Goal: Task Accomplishment & Management: Manage account settings

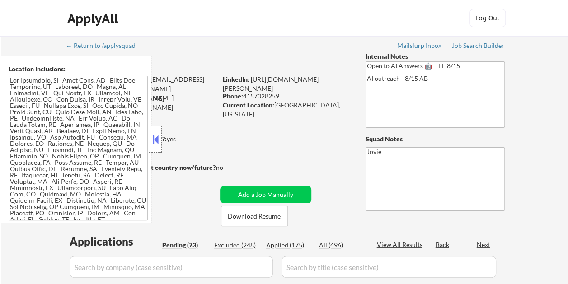
click at [160, 140] on button at bounding box center [156, 140] width 10 height 14
click at [156, 141] on button at bounding box center [156, 140] width 10 height 14
click at [153, 139] on button at bounding box center [156, 140] width 10 height 14
select select ""pending""
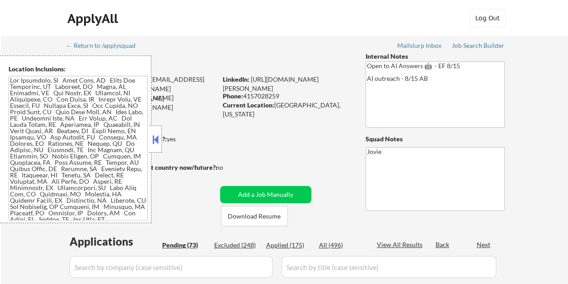
select select ""pending""
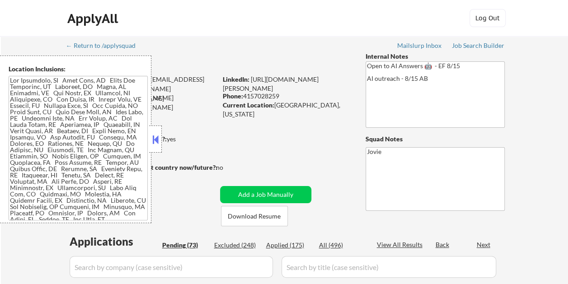
select select ""pending""
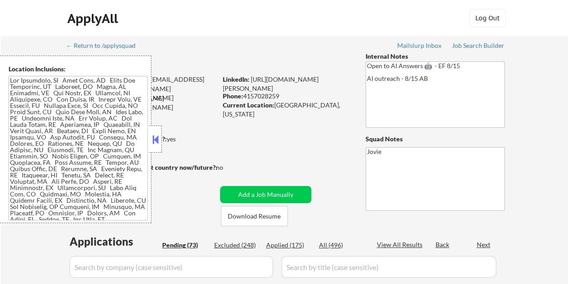
select select ""pending""
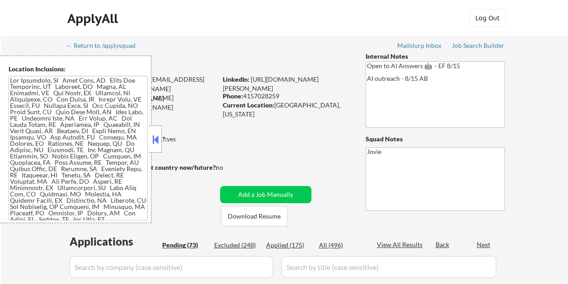
select select ""pending""
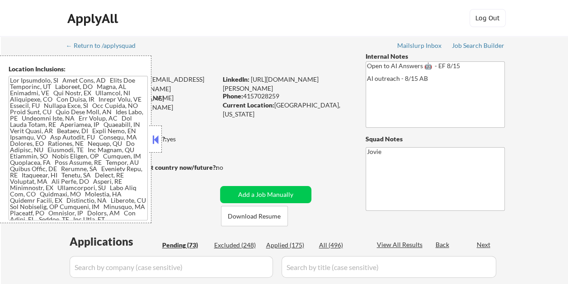
select select ""pending""
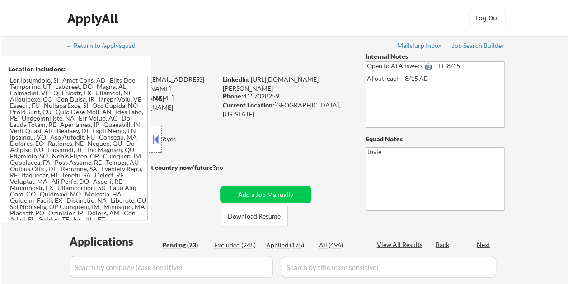
select select ""pending""
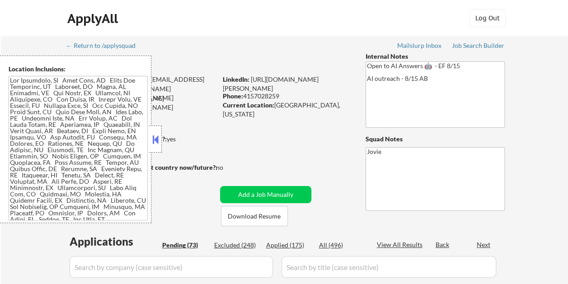
select select ""pending""
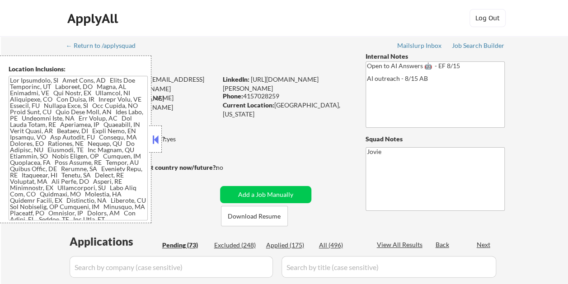
select select ""pending""
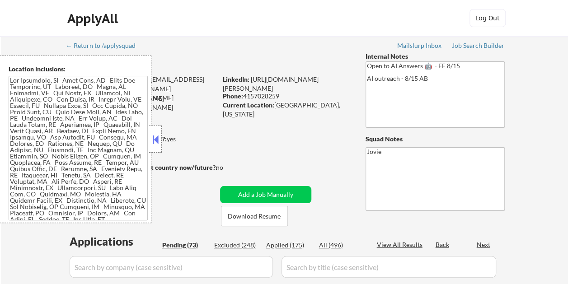
select select ""pending""
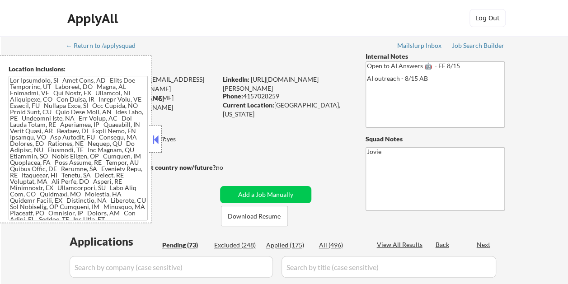
select select ""pending""
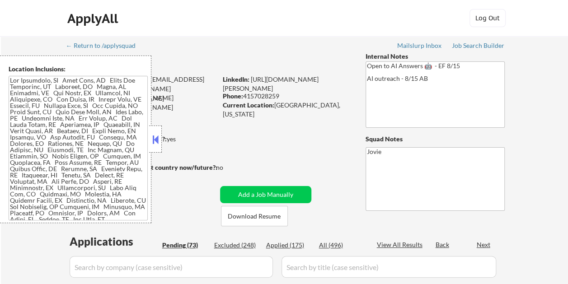
select select ""pending""
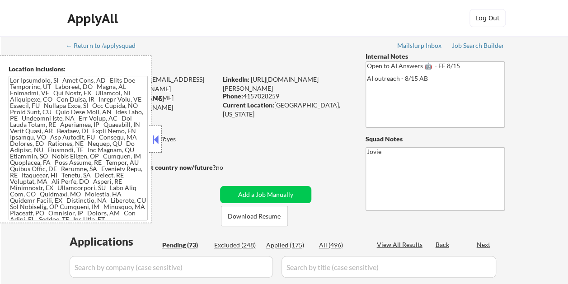
select select ""pending""
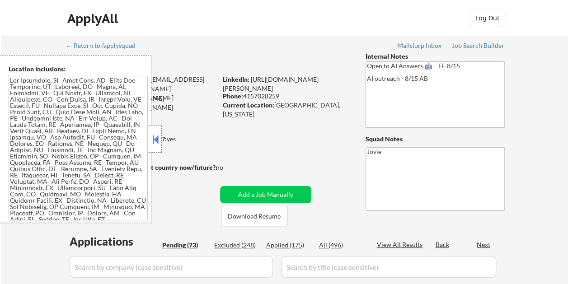
select select ""pending""
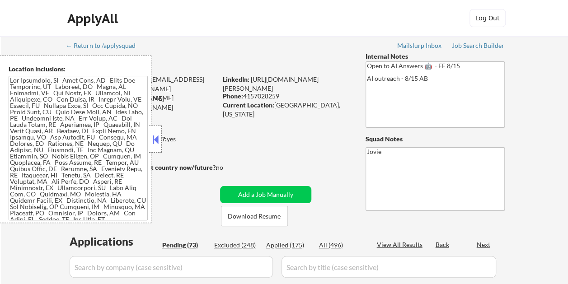
select select ""pending""
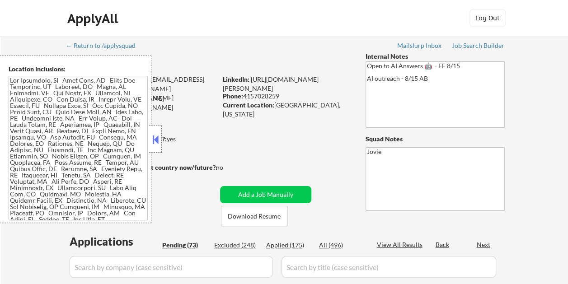
select select ""pending""
click at [157, 139] on div "Location Inclusions:" at bounding box center [81, 140] width 162 height 168
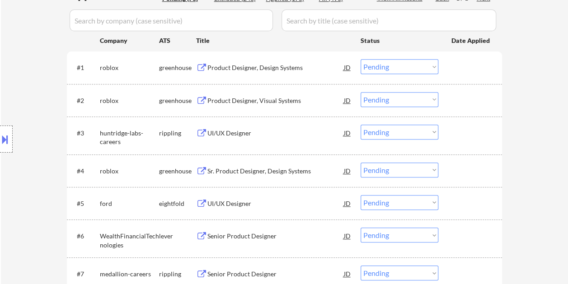
scroll to position [226, 0]
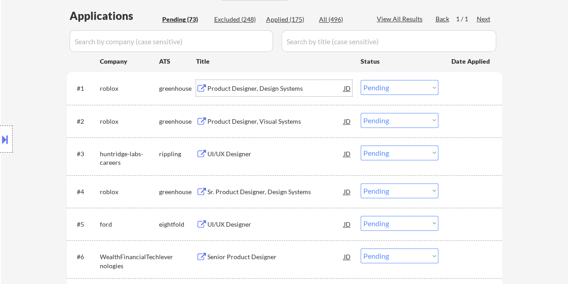
click at [232, 85] on div "Product Designer, Design Systems" at bounding box center [276, 88] width 137 height 9
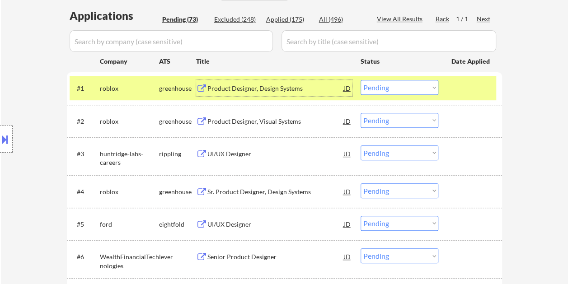
click at [424, 86] on select "Choose an option... Pending Applied Excluded (Questions) Excluded (Expired) Exc…" at bounding box center [400, 87] width 78 height 15
click at [361, 80] on select "Choose an option... Pending Applied Excluded (Questions) Excluded (Expired) Exc…" at bounding box center [400, 87] width 78 height 15
select select ""pending""
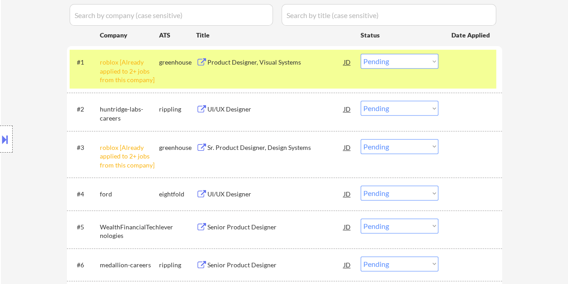
scroll to position [271, 0]
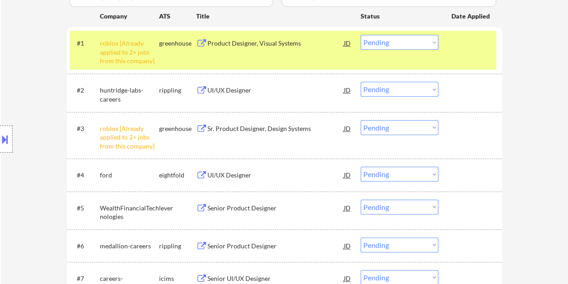
click at [454, 96] on div at bounding box center [472, 90] width 40 height 16
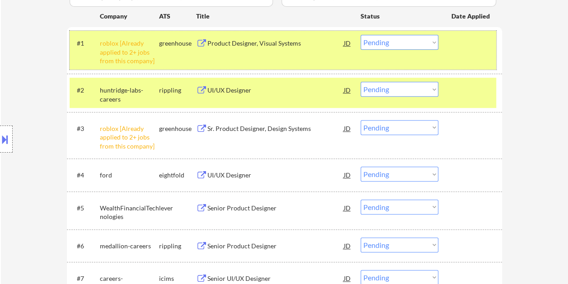
click at [435, 57] on div "#1 roblox [Already applied to 2+ jobs from this company] greenhouse Product Des…" at bounding box center [283, 50] width 427 height 39
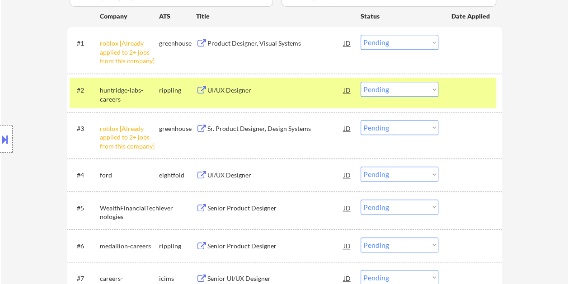
click at [220, 89] on div "UI/UX Designer" at bounding box center [276, 90] width 137 height 9
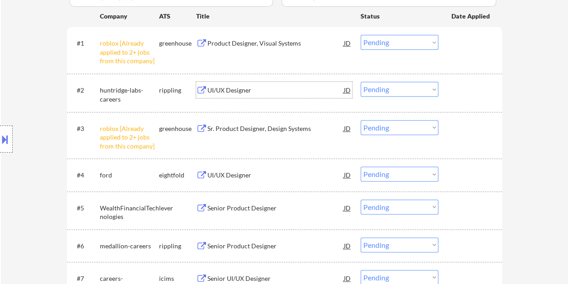
drag, startPoint x: 467, startPoint y: 90, endPoint x: 434, endPoint y: 91, distance: 32.6
click at [466, 90] on div at bounding box center [472, 90] width 40 height 16
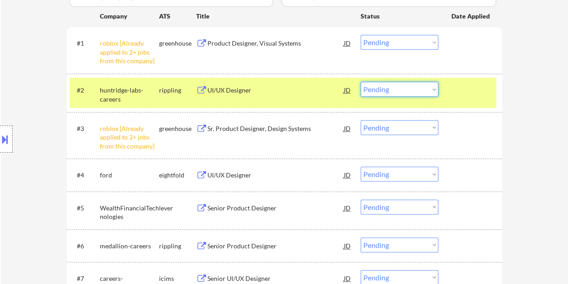
click at [434, 91] on select "Choose an option... Pending Applied Excluded (Questions) Excluded (Expired) Exc…" at bounding box center [400, 89] width 78 height 15
click at [361, 82] on select "Choose an option... Pending Applied Excluded (Questions) Excluded (Expired) Exc…" at bounding box center [400, 89] width 78 height 15
select select ""pending""
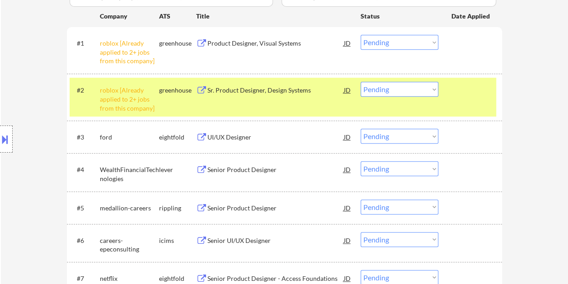
drag, startPoint x: 459, startPoint y: 137, endPoint x: 439, endPoint y: 137, distance: 19.9
click at [459, 137] on div at bounding box center [472, 137] width 40 height 16
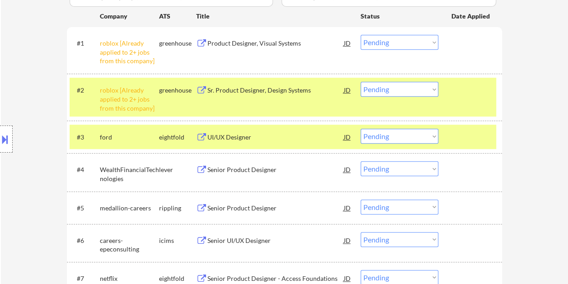
click at [228, 144] on div "UI/UX Designer" at bounding box center [276, 137] width 137 height 16
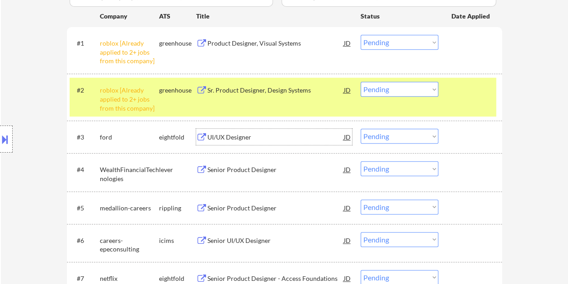
drag, startPoint x: 460, startPoint y: 141, endPoint x: 451, endPoint y: 137, distance: 9.6
click at [460, 140] on div at bounding box center [472, 137] width 40 height 16
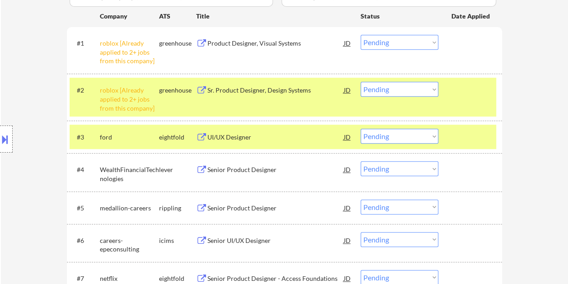
click at [438, 135] on select "Choose an option... Pending Applied Excluded (Questions) Excluded (Expired) Exc…" at bounding box center [400, 136] width 78 height 15
click at [361, 129] on select "Choose an option... Pending Applied Excluded (Questions) Excluded (Expired) Exc…" at bounding box center [400, 136] width 78 height 15
click at [485, 90] on div at bounding box center [472, 90] width 40 height 16
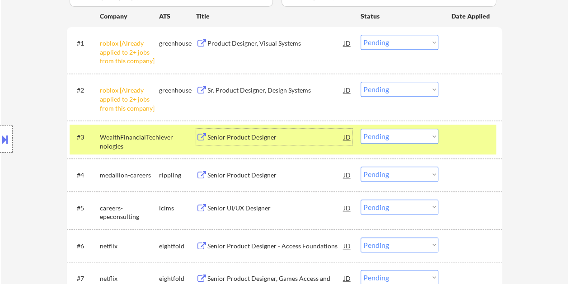
click at [253, 137] on div "Senior Product Designer" at bounding box center [276, 137] width 137 height 9
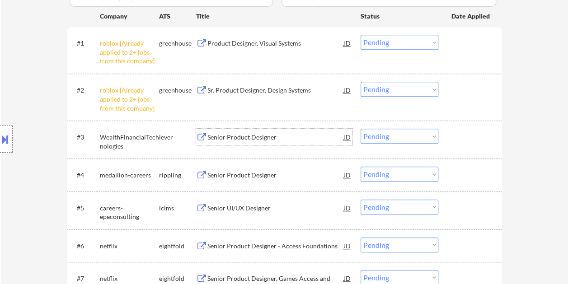
drag, startPoint x: 462, startPoint y: 141, endPoint x: 451, endPoint y: 140, distance: 10.9
click at [462, 141] on div at bounding box center [472, 137] width 40 height 16
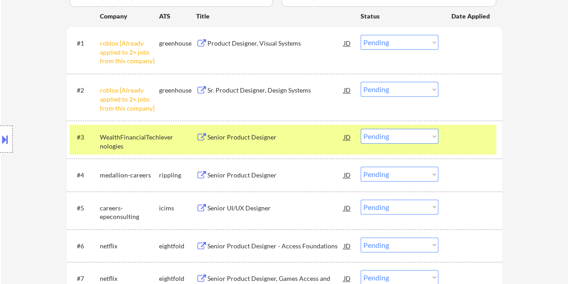
click at [431, 137] on select "Choose an option... Pending Applied Excluded (Questions) Excluded (Expired) Exc…" at bounding box center [400, 136] width 78 height 15
click at [361, 129] on select "Choose an option... Pending Applied Excluded (Questions) Excluded (Expired) Exc…" at bounding box center [400, 136] width 78 height 15
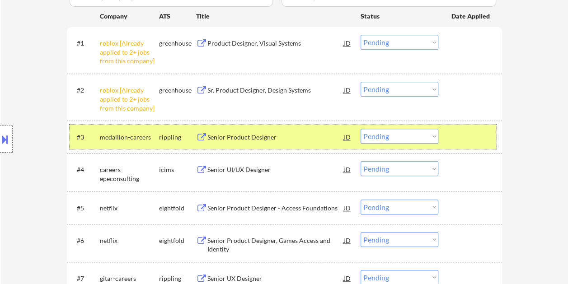
click at [471, 128] on div "#3 medallion-careers rippling Senior Product Designer JD Choose an option... Pe…" at bounding box center [283, 137] width 427 height 24
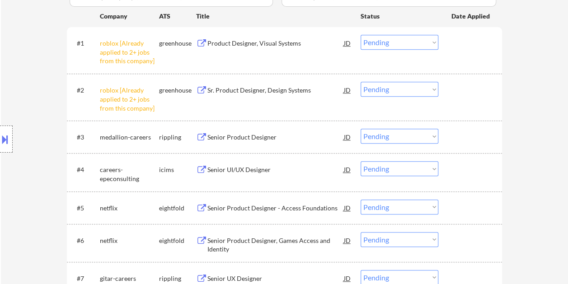
click at [471, 128] on div "#3 medallion-careers rippling Senior Product Designer JD Choose an option... Pe…" at bounding box center [283, 137] width 427 height 24
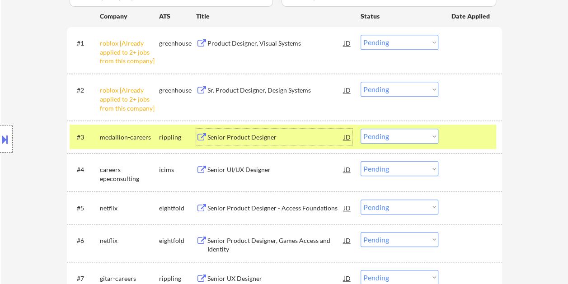
click at [255, 142] on div "Senior Product Designer" at bounding box center [276, 137] width 137 height 16
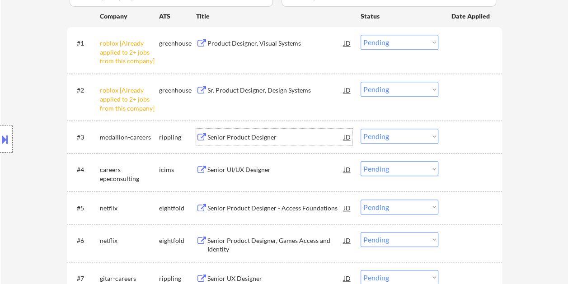
drag, startPoint x: 461, startPoint y: 144, endPoint x: 441, endPoint y: 139, distance: 20.4
click at [462, 144] on div at bounding box center [472, 137] width 40 height 16
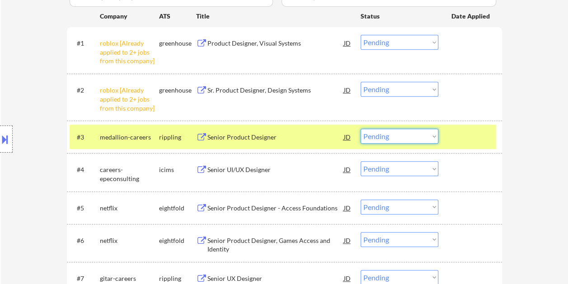
click at [431, 137] on select "Choose an option... Pending Applied Excluded (Questions) Excluded (Expired) Exc…" at bounding box center [400, 136] width 78 height 15
click at [361, 129] on select "Choose an option... Pending Applied Excluded (Questions) Excluded (Expired) Exc…" at bounding box center [400, 136] width 78 height 15
select select ""pending""
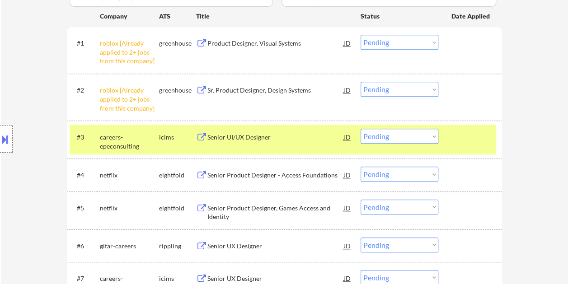
click at [472, 142] on div at bounding box center [472, 137] width 40 height 16
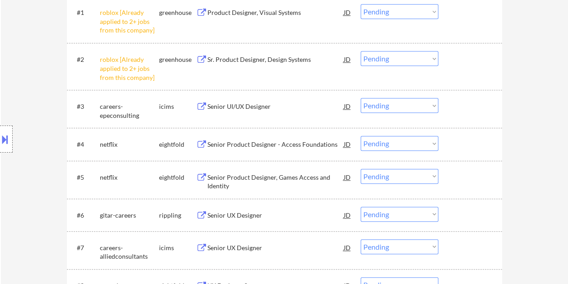
scroll to position [317, 0]
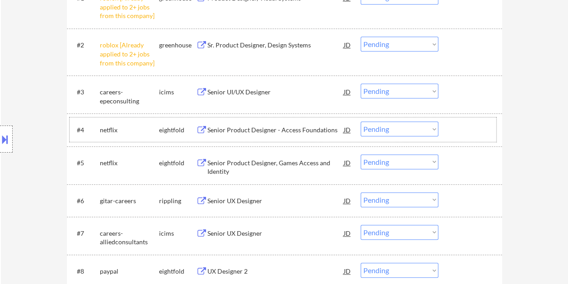
click at [465, 123] on div at bounding box center [472, 130] width 40 height 16
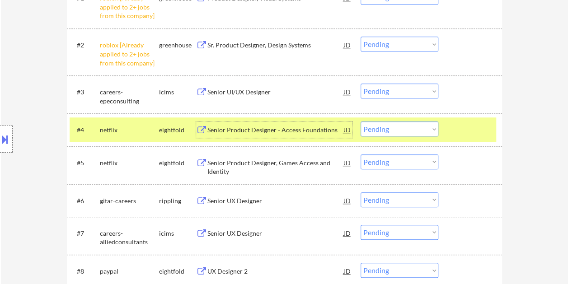
click at [284, 131] on div "Senior Product Designer - Access Foundations" at bounding box center [276, 130] width 137 height 9
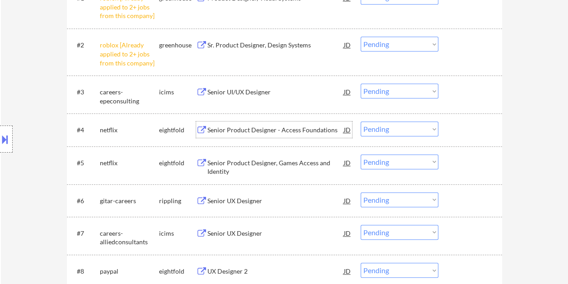
click at [462, 134] on div at bounding box center [472, 130] width 40 height 16
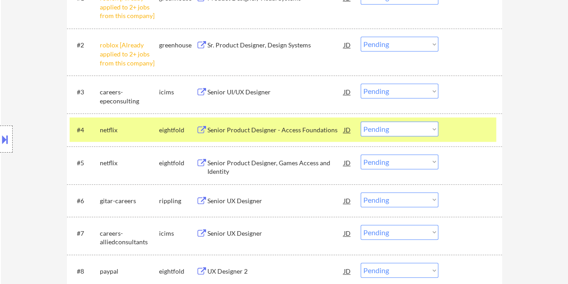
click at [432, 129] on select "Choose an option... Pending Applied Excluded (Questions) Excluded (Expired) Exc…" at bounding box center [400, 129] width 78 height 15
click at [361, 122] on select "Choose an option... Pending Applied Excluded (Questions) Excluded (Expired) Exc…" at bounding box center [400, 129] width 78 height 15
select select ""pending""
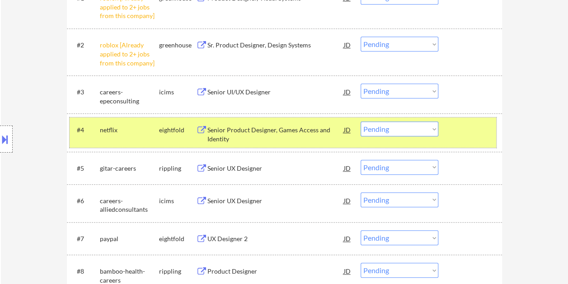
click at [458, 127] on div at bounding box center [472, 130] width 40 height 16
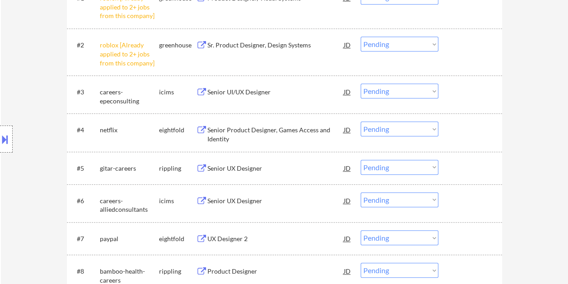
click at [469, 92] on div at bounding box center [472, 92] width 40 height 16
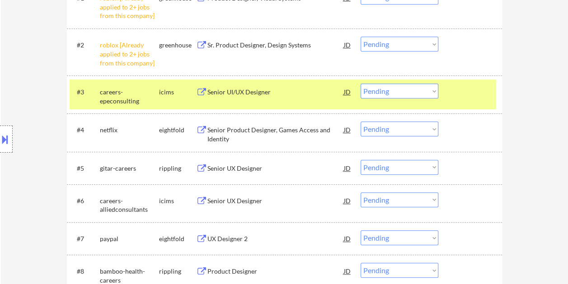
click at [239, 92] on div "Senior UI/UX Designer" at bounding box center [276, 92] width 137 height 9
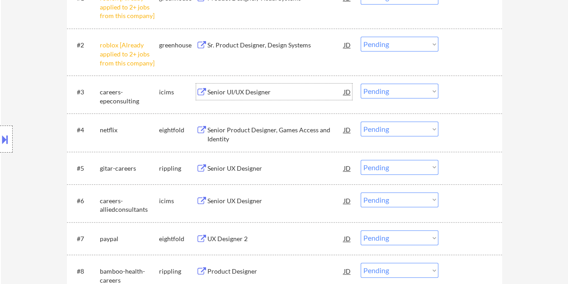
click at [452, 91] on div at bounding box center [472, 92] width 40 height 16
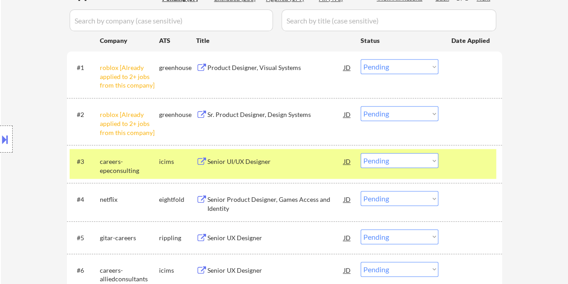
scroll to position [254, 0]
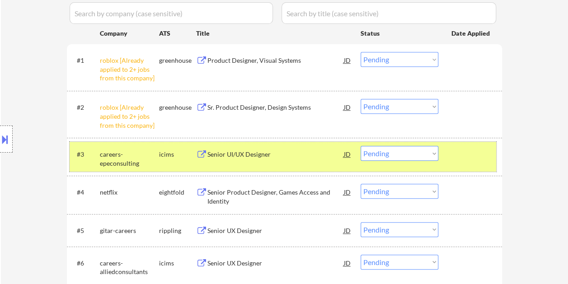
click at [434, 152] on select "Choose an option... Pending Applied Excluded (Questions) Excluded (Expired) Exc…" at bounding box center [400, 153] width 78 height 15
click at [361, 146] on select "Choose an option... Pending Applied Excluded (Questions) Excluded (Expired) Exc…" at bounding box center [400, 153] width 78 height 15
select select ""pending""
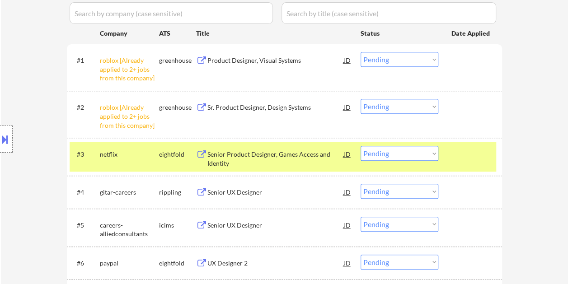
click at [473, 151] on div at bounding box center [472, 154] width 40 height 16
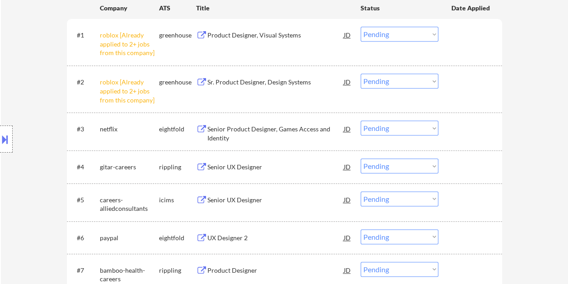
scroll to position [299, 0]
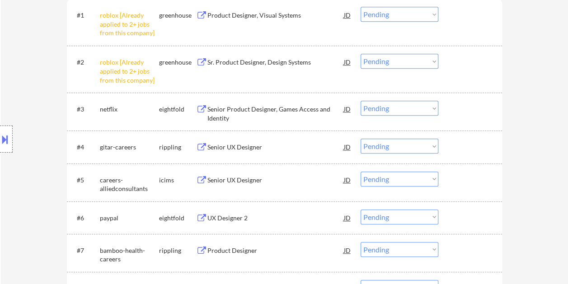
click at [458, 147] on div at bounding box center [472, 147] width 40 height 16
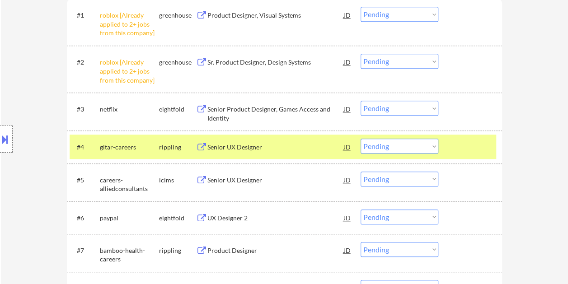
click at [228, 151] on div "Senior UX Designer" at bounding box center [276, 147] width 137 height 9
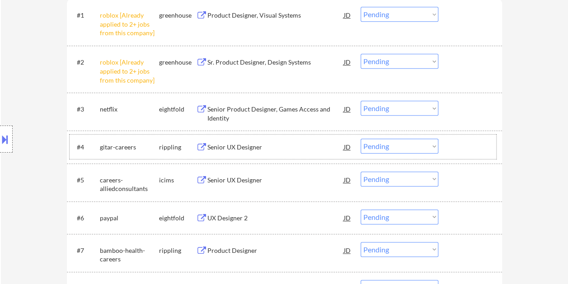
drag, startPoint x: 450, startPoint y: 148, endPoint x: 444, endPoint y: 147, distance: 6.9
click at [451, 148] on div "#4 gitar-careers rippling Senior UX Designer JD Choose an option... Pending App…" at bounding box center [283, 147] width 427 height 24
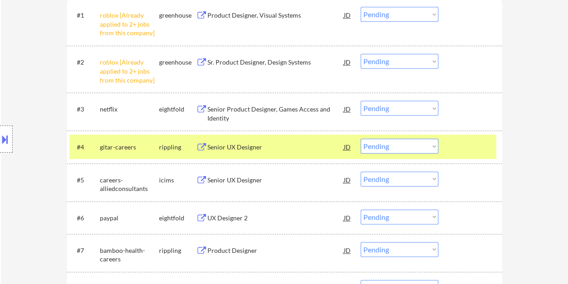
click at [433, 145] on select "Choose an option... Pending Applied Excluded (Questions) Excluded (Expired) Exc…" at bounding box center [400, 146] width 78 height 15
click at [361, 139] on select "Choose an option... Pending Applied Excluded (Questions) Excluded (Expired) Exc…" at bounding box center [400, 146] width 78 height 15
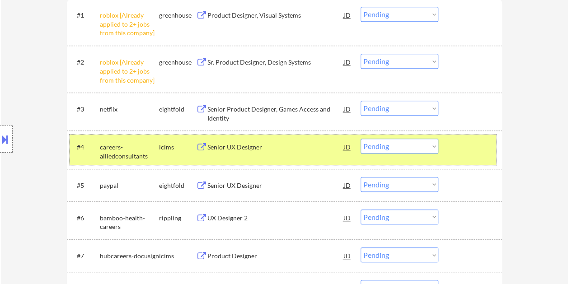
click at [459, 145] on div at bounding box center [472, 147] width 40 height 16
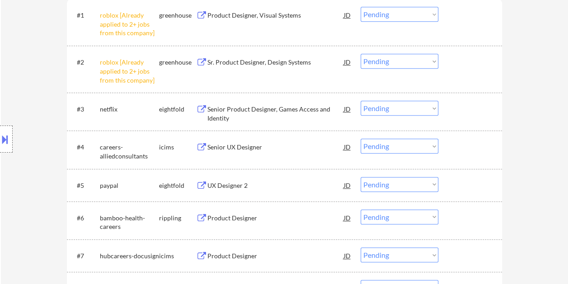
click at [470, 146] on div at bounding box center [472, 147] width 40 height 16
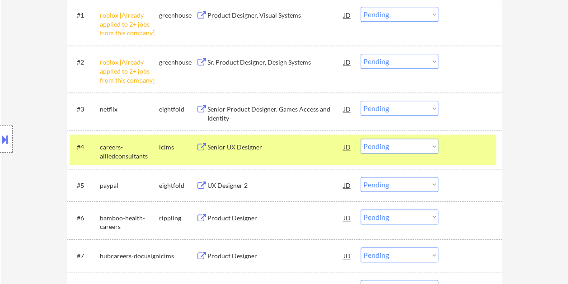
click at [251, 156] on div "#4 careers-alliedconsultants icims Senior UX Designer JD Choose an option... Pe…" at bounding box center [283, 150] width 427 height 30
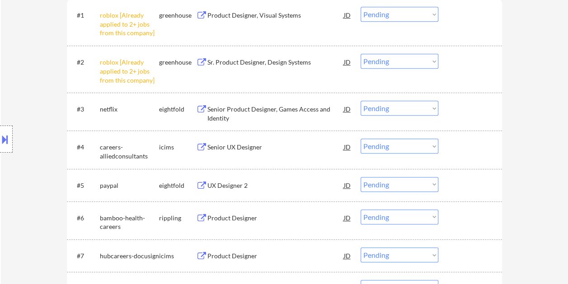
click at [474, 151] on div at bounding box center [472, 147] width 40 height 16
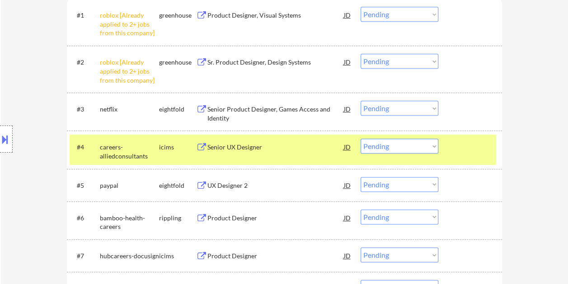
click at [293, 147] on div "Senior UX Designer" at bounding box center [276, 147] width 137 height 9
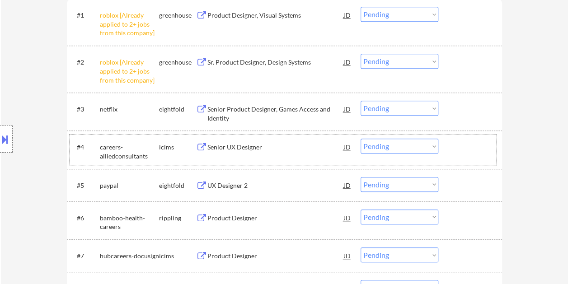
click at [449, 148] on div "#4 careers-alliedconsultants icims Senior UX Designer JD Choose an option... Pe…" at bounding box center [283, 150] width 427 height 30
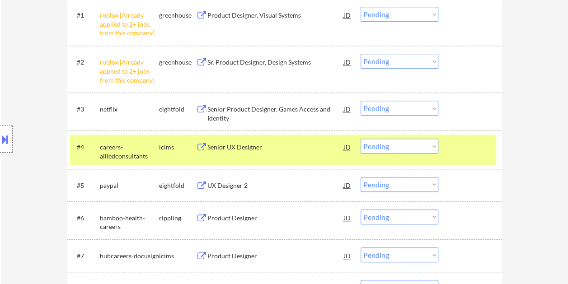
click at [434, 148] on select "Choose an option... Pending Applied Excluded (Questions) Excluded (Expired) Exc…" at bounding box center [400, 146] width 78 height 15
click at [361, 139] on select "Choose an option... Pending Applied Excluded (Questions) Excluded (Expired) Exc…" at bounding box center [400, 146] width 78 height 15
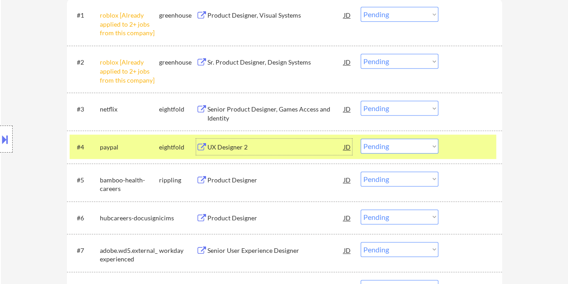
click at [254, 144] on div "UX Designer 2" at bounding box center [276, 147] width 137 height 9
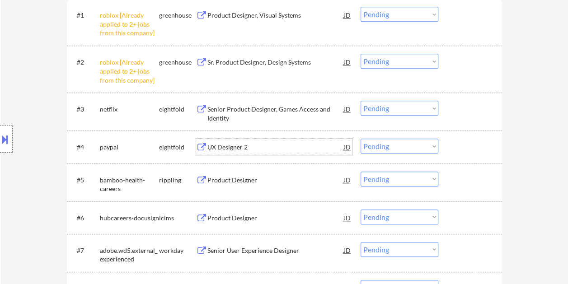
click at [407, 142] on select "Choose an option... Pending Applied Excluded (Questions) Excluded (Expired) Exc…" at bounding box center [400, 146] width 78 height 15
click at [361, 139] on select "Choose an option... Pending Applied Excluded (Questions) Excluded (Expired) Exc…" at bounding box center [400, 146] width 78 height 15
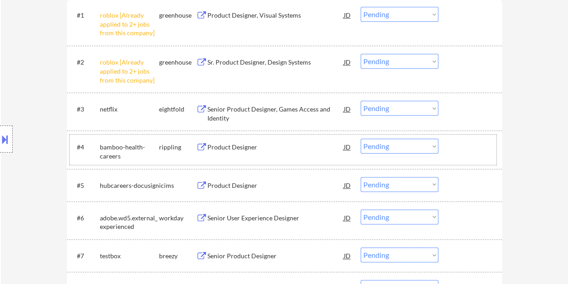
click at [460, 149] on div at bounding box center [472, 147] width 40 height 16
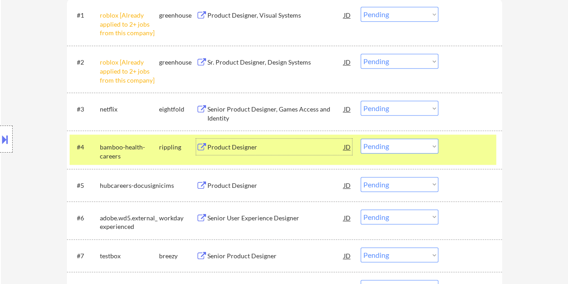
click at [292, 153] on div "Product Designer" at bounding box center [276, 147] width 137 height 16
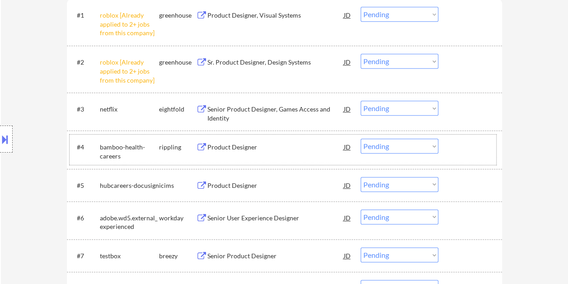
click at [458, 147] on div at bounding box center [472, 147] width 40 height 16
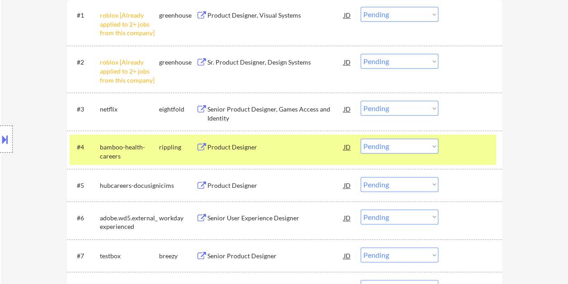
click at [432, 147] on select "Choose an option... Pending Applied Excluded (Questions) Excluded (Expired) Exc…" at bounding box center [400, 146] width 78 height 15
click at [361, 139] on select "Choose an option... Pending Applied Excluded (Questions) Excluded (Expired) Exc…" at bounding box center [400, 146] width 78 height 15
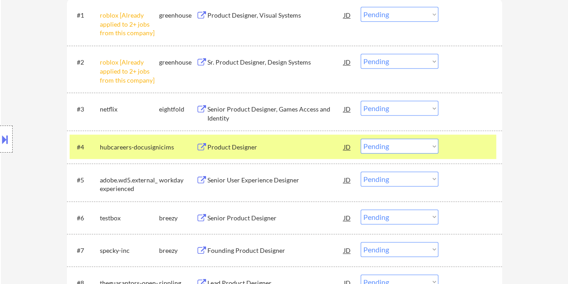
click at [455, 139] on div at bounding box center [472, 147] width 40 height 16
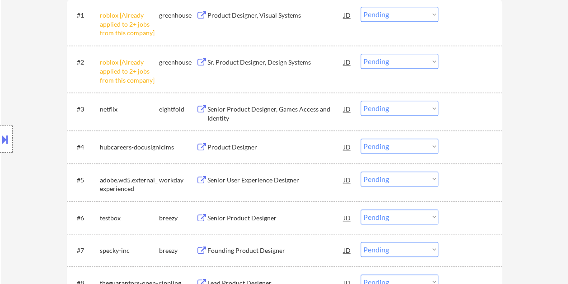
click at [453, 142] on div at bounding box center [472, 147] width 40 height 16
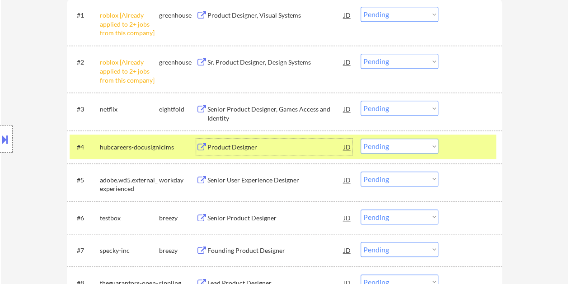
click at [260, 152] on div "Product Designer" at bounding box center [276, 147] width 137 height 16
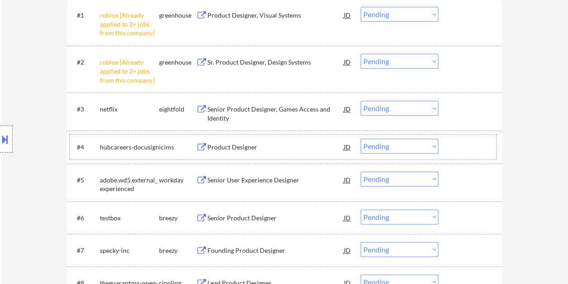
drag, startPoint x: 466, startPoint y: 152, endPoint x: 434, endPoint y: 145, distance: 32.8
click at [465, 152] on div at bounding box center [472, 147] width 40 height 16
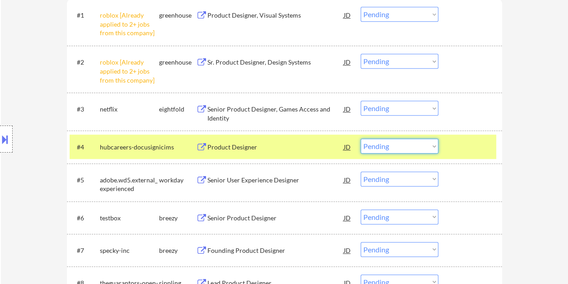
click at [432, 144] on select "Choose an option... Pending Applied Excluded (Questions) Excluded (Expired) Exc…" at bounding box center [400, 146] width 78 height 15
click at [361, 139] on select "Choose an option... Pending Applied Excluded (Questions) Excluded (Expired) Exc…" at bounding box center [400, 146] width 78 height 15
select select ""pending""
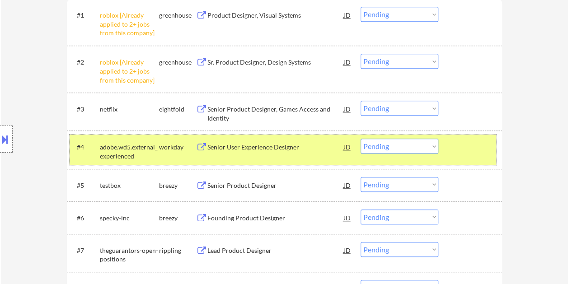
click at [459, 148] on div at bounding box center [472, 147] width 40 height 16
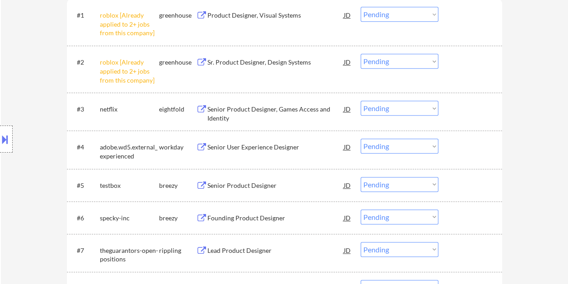
click at [466, 148] on div at bounding box center [472, 147] width 40 height 16
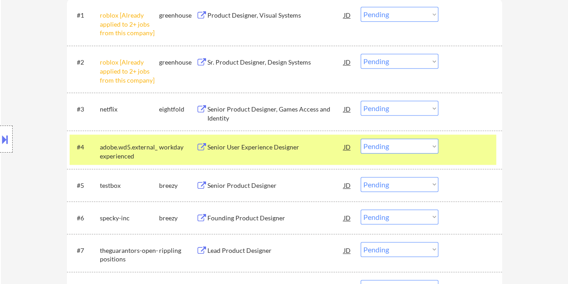
click at [466, 150] on div at bounding box center [472, 147] width 40 height 16
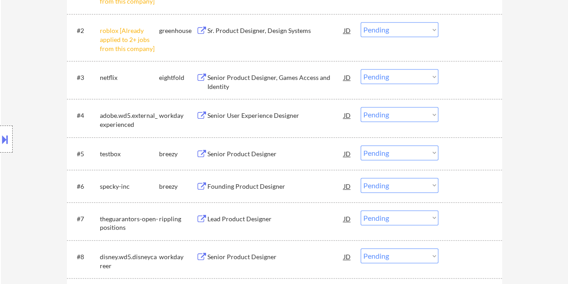
scroll to position [345, 0]
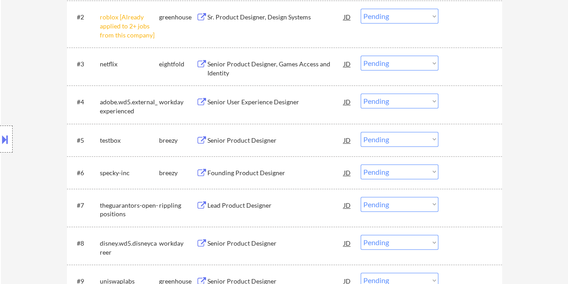
click at [462, 132] on div at bounding box center [472, 140] width 40 height 16
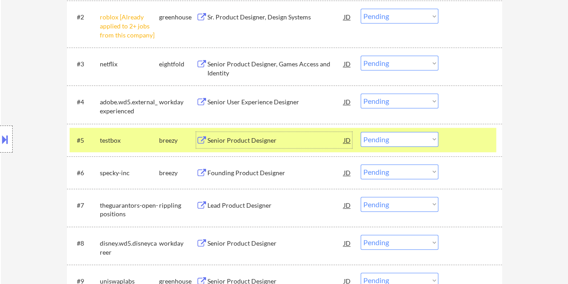
click at [280, 138] on div "Senior Product Designer" at bounding box center [276, 140] width 137 height 9
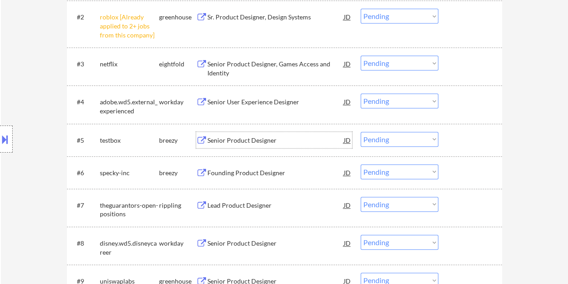
drag, startPoint x: 469, startPoint y: 142, endPoint x: 444, endPoint y: 137, distance: 25.6
click at [467, 142] on div at bounding box center [472, 140] width 40 height 16
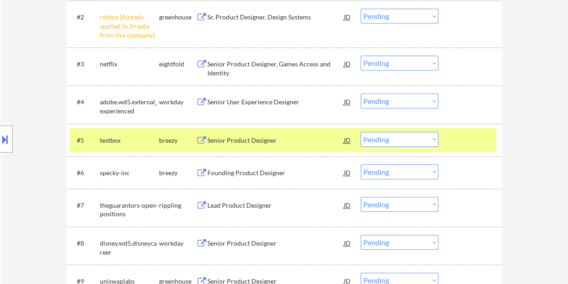
click at [434, 136] on select "Choose an option... Pending Applied Excluded (Questions) Excluded (Expired) Exc…" at bounding box center [400, 139] width 78 height 15
click at [361, 132] on select "Choose an option... Pending Applied Excluded (Questions) Excluded (Expired) Exc…" at bounding box center [400, 139] width 78 height 15
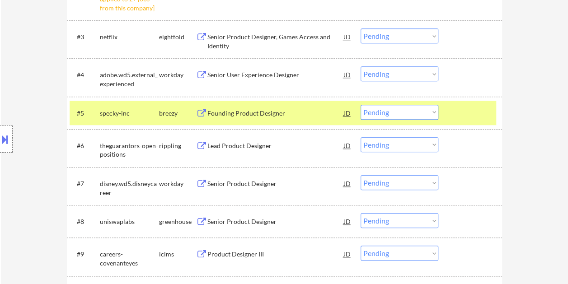
scroll to position [390, 0]
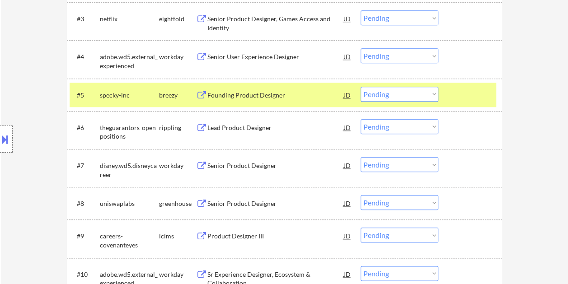
click at [479, 93] on div at bounding box center [472, 95] width 40 height 16
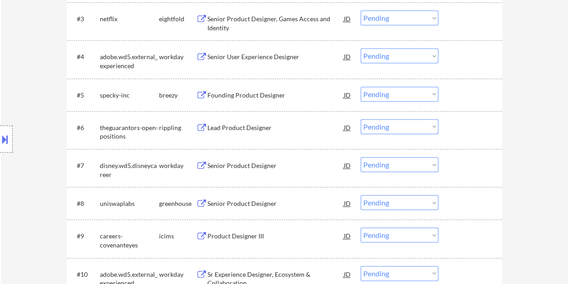
click at [467, 94] on div at bounding box center [472, 95] width 40 height 16
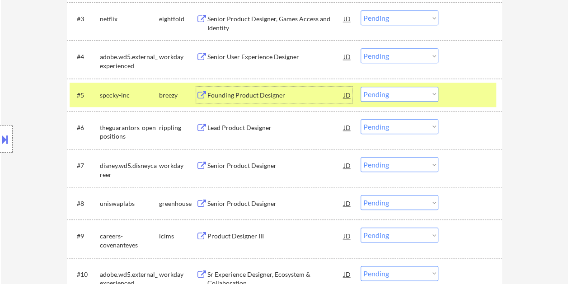
click at [272, 92] on div "Founding Product Designer" at bounding box center [276, 95] width 137 height 9
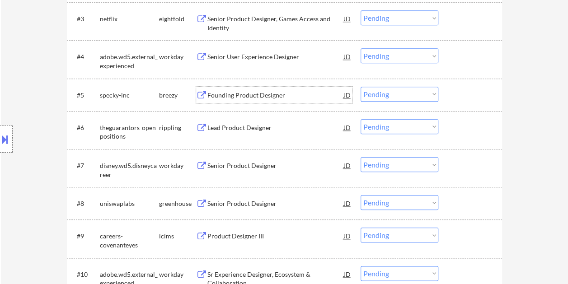
drag, startPoint x: 449, startPoint y: 83, endPoint x: 446, endPoint y: 92, distance: 9.2
click at [449, 85] on div "#5 specky-inc breezy Founding Product Designer JD Choose an option... Pending A…" at bounding box center [283, 95] width 427 height 24
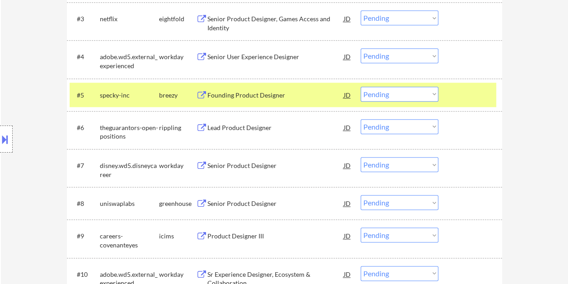
click at [437, 91] on select "Choose an option... Pending Applied Excluded (Questions) Excluded (Expired) Exc…" at bounding box center [400, 94] width 78 height 15
click at [361, 87] on select "Choose an option... Pending Applied Excluded (Questions) Excluded (Expired) Exc…" at bounding box center [400, 94] width 78 height 15
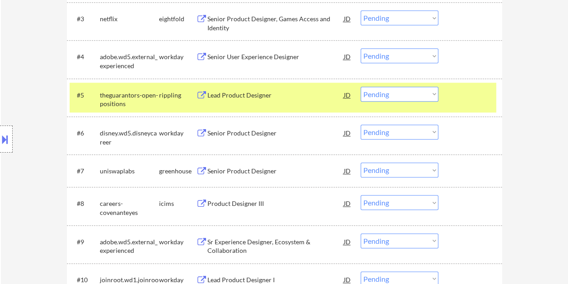
click at [459, 98] on div at bounding box center [472, 95] width 40 height 16
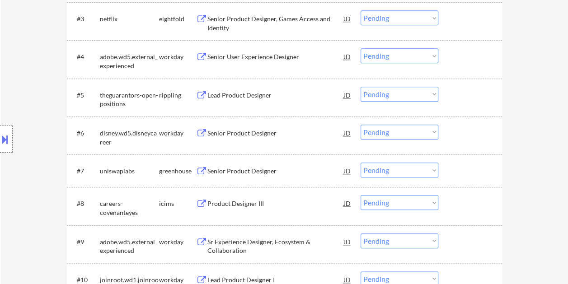
click at [468, 93] on div at bounding box center [472, 95] width 40 height 16
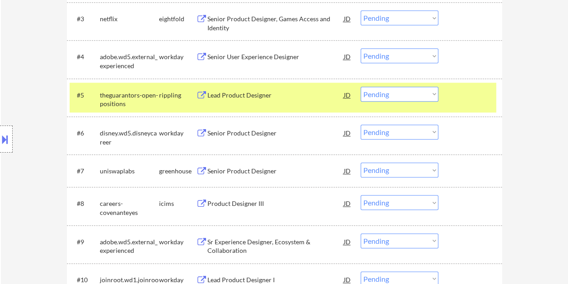
drag, startPoint x: 287, startPoint y: 91, endPoint x: 278, endPoint y: 97, distance: 10.5
click at [284, 92] on div "Lead Product Designer" at bounding box center [276, 95] width 137 height 9
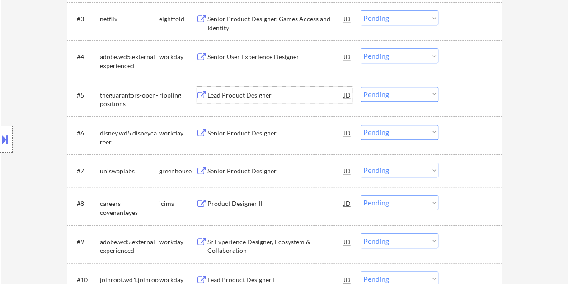
click at [463, 97] on div at bounding box center [472, 95] width 40 height 16
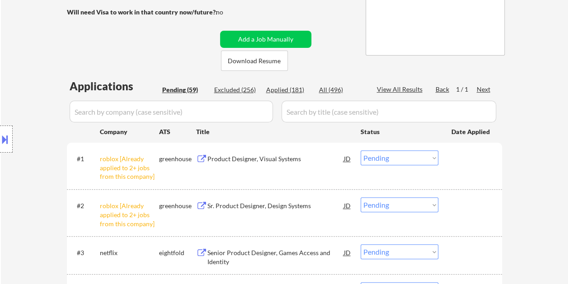
scroll to position [271, 0]
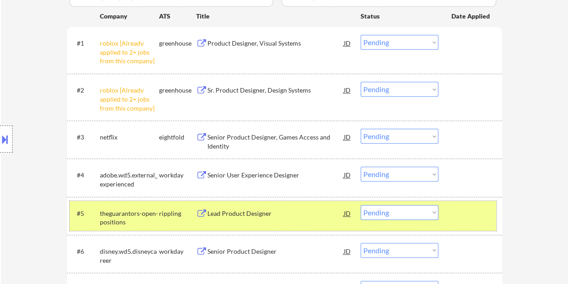
click at [430, 215] on select "Choose an option... Pending Applied Excluded (Questions) Excluded (Expired) Exc…" at bounding box center [400, 212] width 78 height 15
click at [361, 205] on select "Choose an option... Pending Applied Excluded (Questions) Excluded (Expired) Exc…" at bounding box center [400, 212] width 78 height 15
select select ""pending""
click at [458, 209] on div at bounding box center [472, 213] width 40 height 16
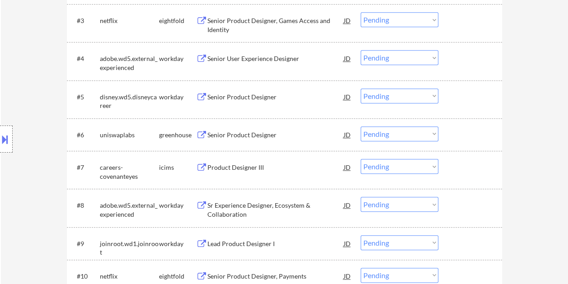
scroll to position [407, 0]
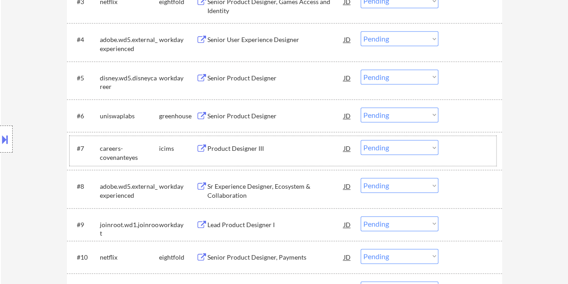
drag, startPoint x: 470, startPoint y: 151, endPoint x: 364, endPoint y: 149, distance: 105.4
click at [469, 151] on div at bounding box center [472, 148] width 40 height 16
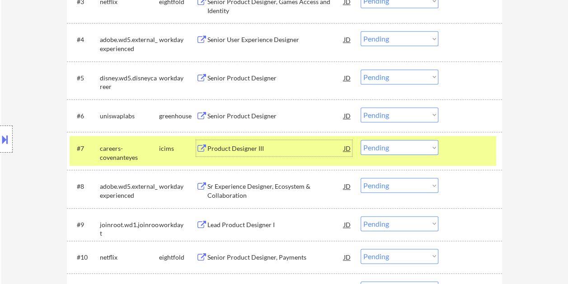
click at [317, 149] on div "Product Designer III" at bounding box center [276, 148] width 137 height 9
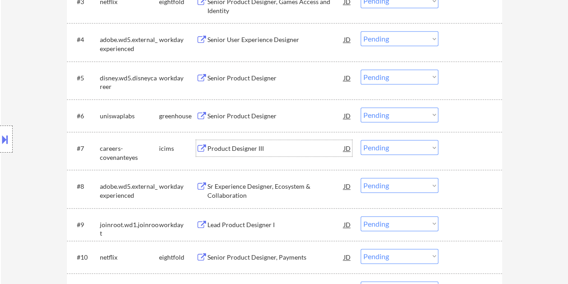
drag, startPoint x: 448, startPoint y: 143, endPoint x: 438, endPoint y: 147, distance: 10.6
click at [448, 143] on div "#7 careers-covenanteyes icims Product Designer III JD Choose an option... Pendi…" at bounding box center [283, 151] width 427 height 30
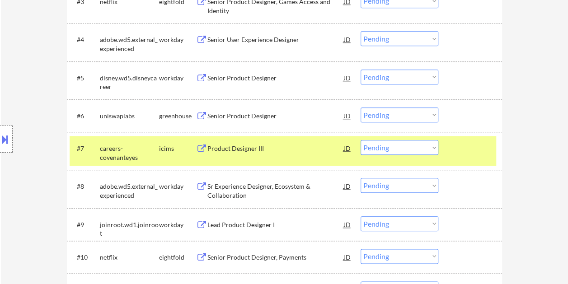
click at [435, 147] on select "Choose an option... Pending Applied Excluded (Questions) Excluded (Expired) Exc…" at bounding box center [400, 147] width 78 height 15
click at [361, 140] on select "Choose an option... Pending Applied Excluded (Questions) Excluded (Expired) Exc…" at bounding box center [400, 147] width 78 height 15
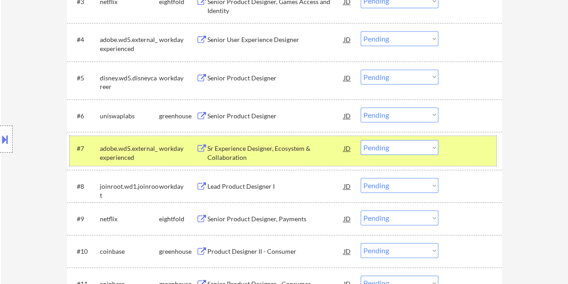
click at [463, 152] on div at bounding box center [472, 148] width 40 height 16
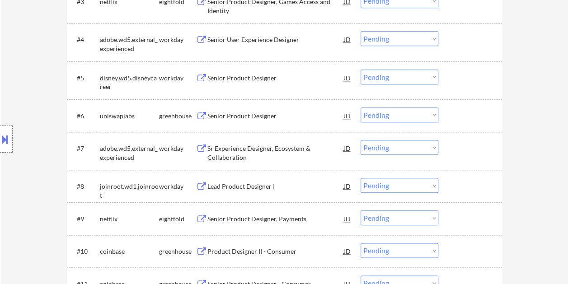
scroll to position [452, 0]
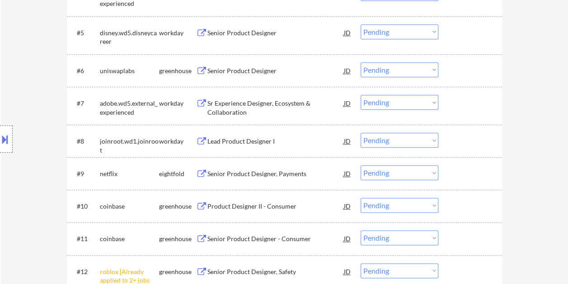
click at [468, 106] on div at bounding box center [472, 103] width 40 height 16
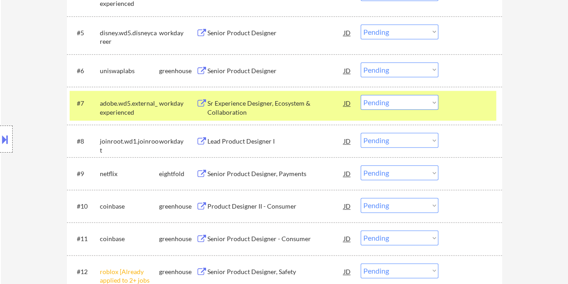
click at [294, 105] on div "Sr Experience Designer, Ecosystem & Collaboration" at bounding box center [276, 108] width 137 height 18
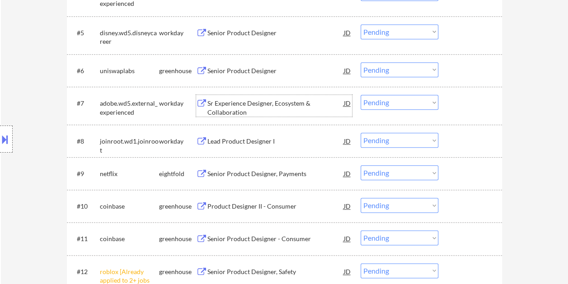
click at [8, 135] on button at bounding box center [5, 139] width 10 height 15
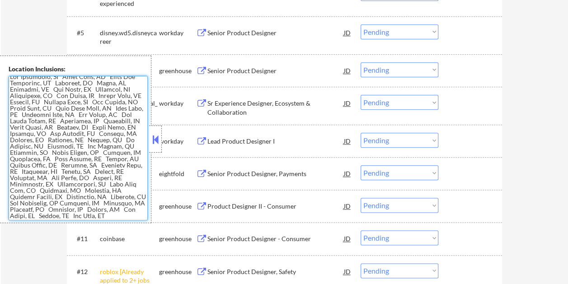
scroll to position [0, 0]
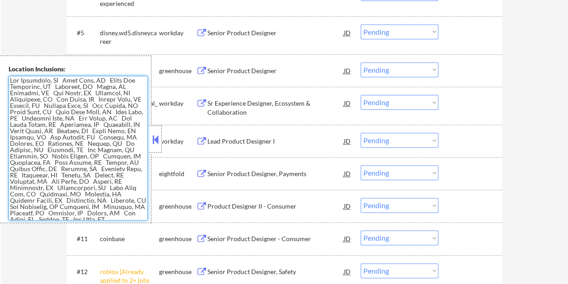
click at [153, 142] on button at bounding box center [156, 140] width 10 height 14
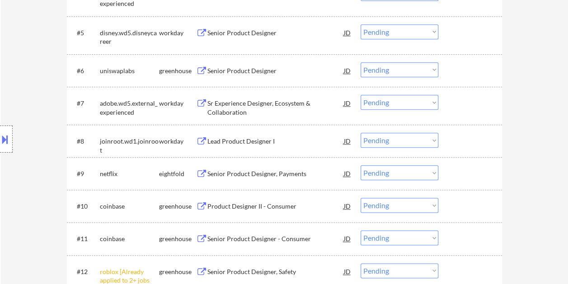
scroll to position [407, 0]
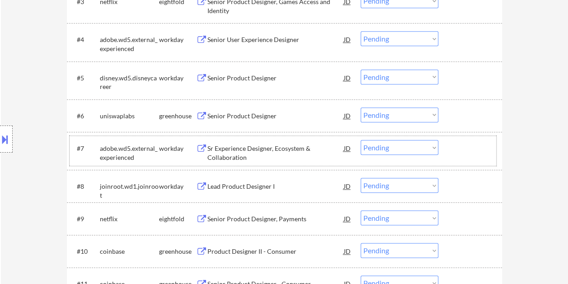
click at [449, 149] on div "#7 adobe.wd5.external_experienced workday Sr Experience Designer, Ecosystem & C…" at bounding box center [283, 151] width 427 height 30
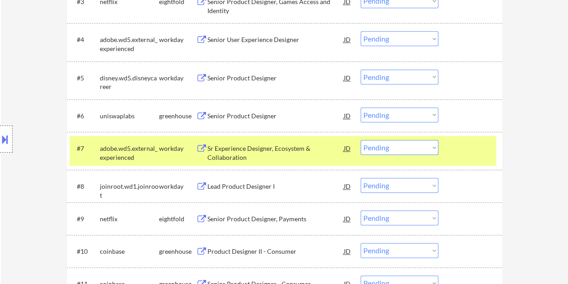
click at [434, 147] on select "Choose an option... Pending Applied Excluded (Questions) Excluded (Expired) Exc…" at bounding box center [400, 147] width 78 height 15
click at [361, 140] on select "Choose an option... Pending Applied Excluded (Questions) Excluded (Expired) Exc…" at bounding box center [400, 147] width 78 height 15
select select ""pending""
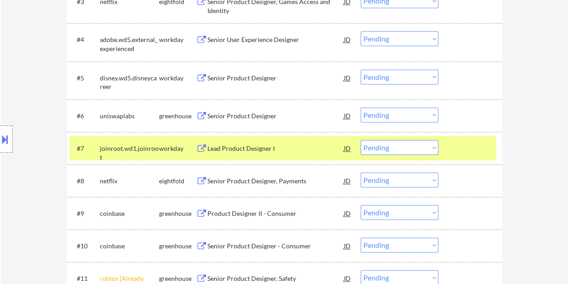
click at [288, 150] on div "Lead Product Designer I" at bounding box center [276, 148] width 137 height 9
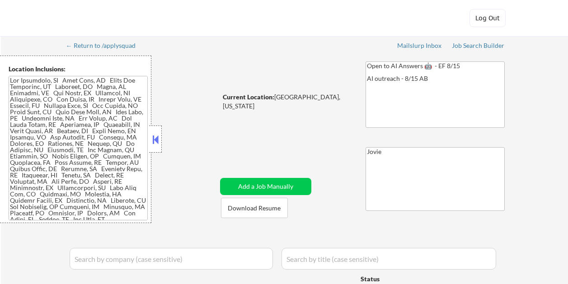
select select ""applied""
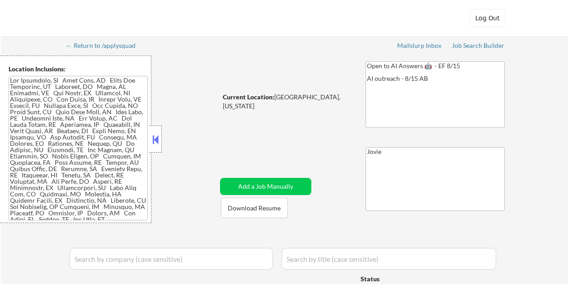
select select ""applied""
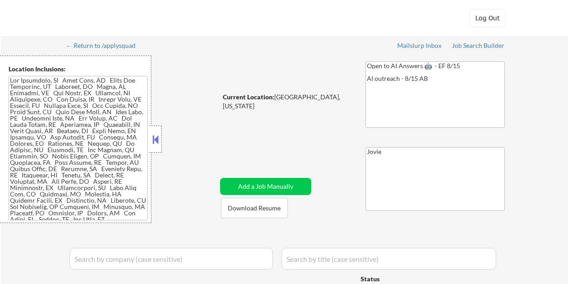
select select ""applied""
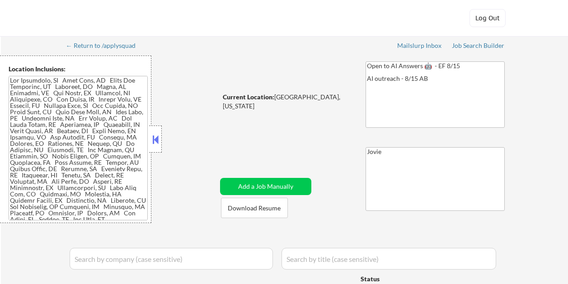
select select ""applied""
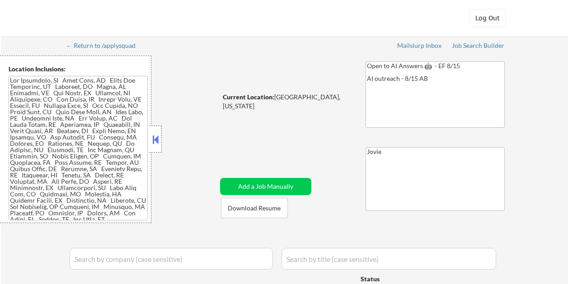
select select ""applied""
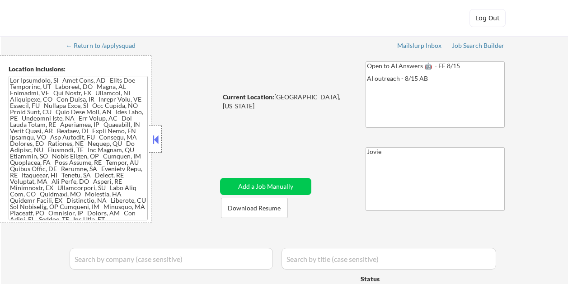
select select ""applied""
select select ""excluded__bad_match_""
select select ""applied""
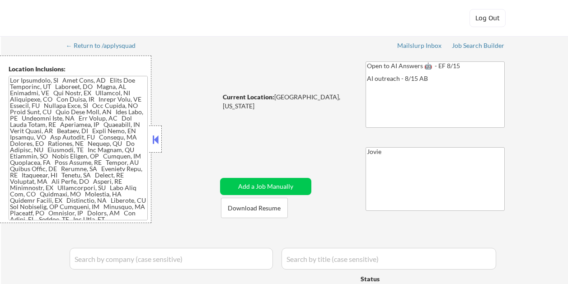
select select ""applied""
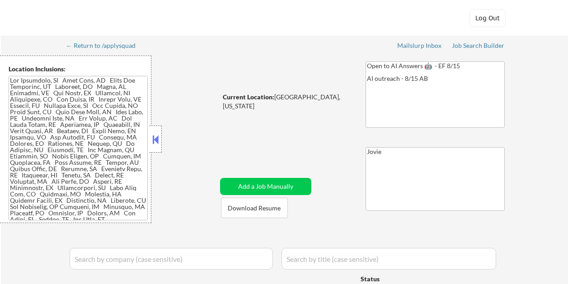
select select ""applied""
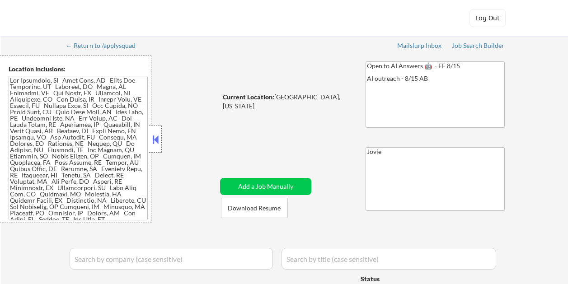
select select ""applied""
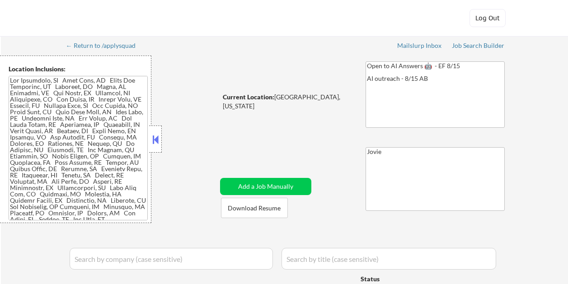
select select ""applied""
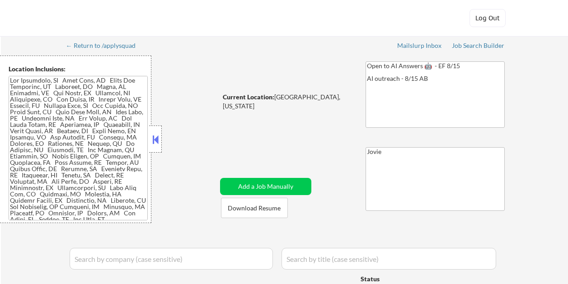
select select ""applied""
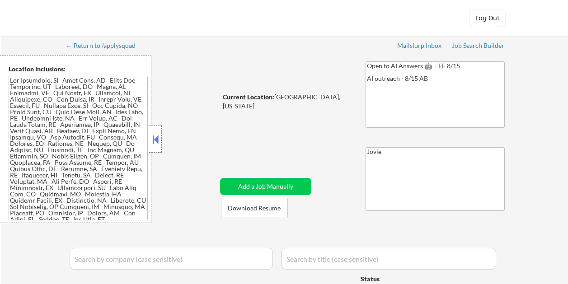
select select ""applied""
select select ""pending""
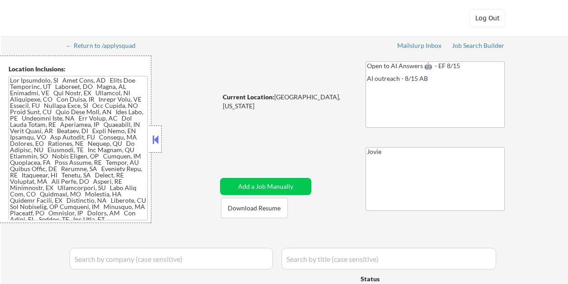
select select ""pending""
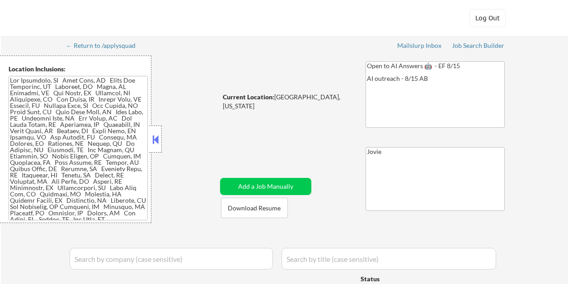
select select ""pending""
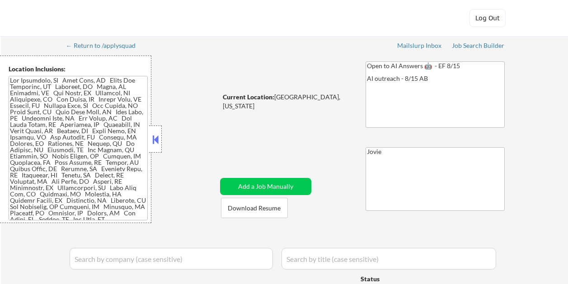
select select ""pending""
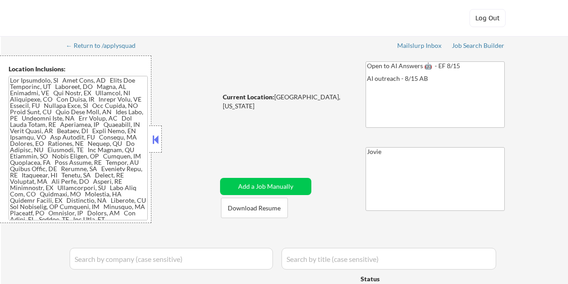
select select ""pending""
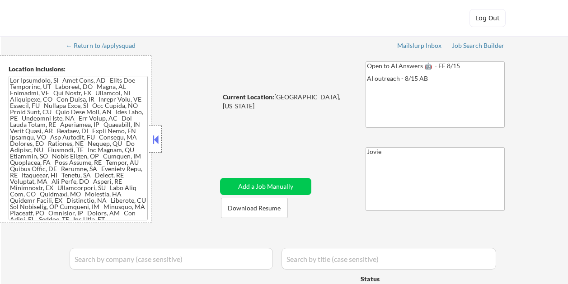
select select ""pending""
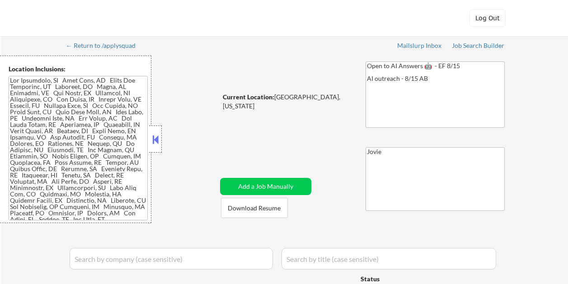
select select ""pending""
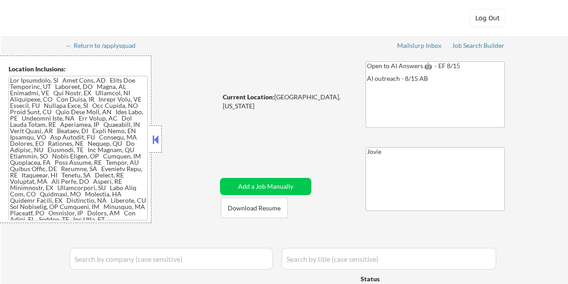
select select ""pending""
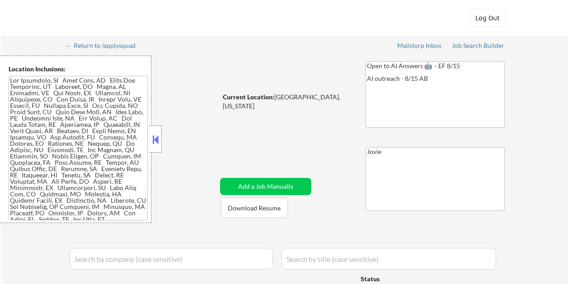
select select ""pending""
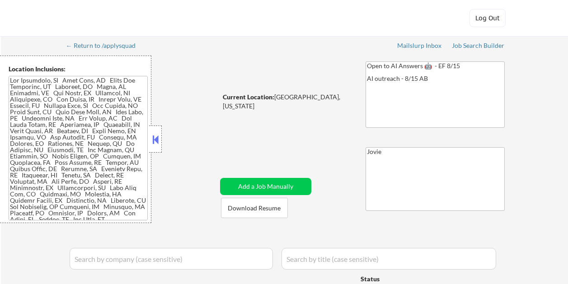
select select ""pending""
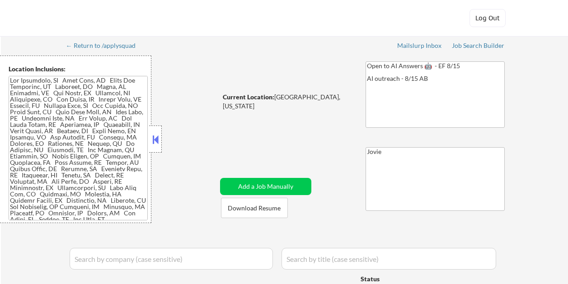
select select ""pending""
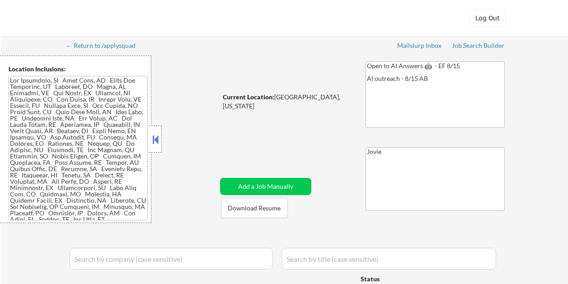
select select ""pending""
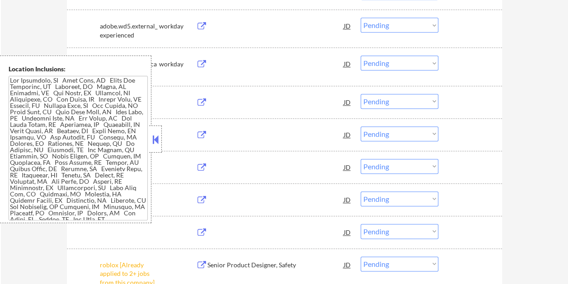
scroll to position [407, 0]
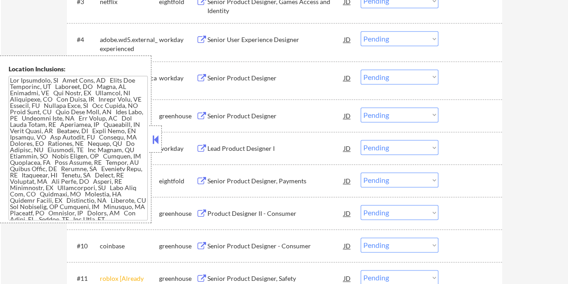
click at [152, 142] on button at bounding box center [156, 140] width 10 height 14
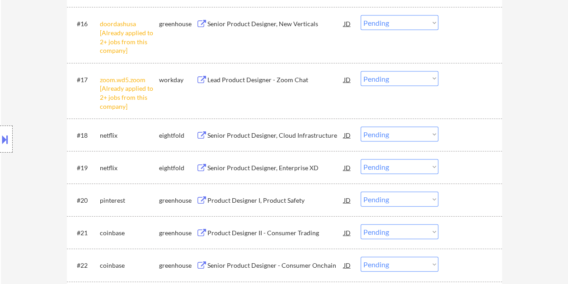
scroll to position [413, 0]
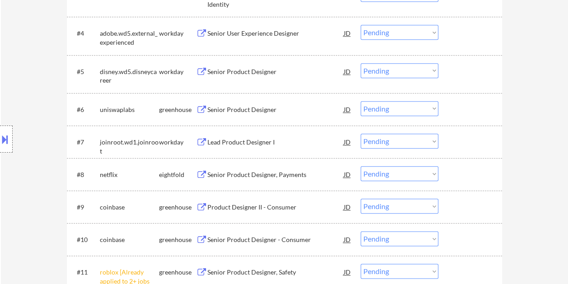
click at [422, 144] on select "Choose an option... Pending Applied Excluded (Questions) Excluded (Expired) Exc…" at bounding box center [400, 141] width 78 height 15
click at [361, 134] on select "Choose an option... Pending Applied Excluded (Questions) Excluded (Expired) Exc…" at bounding box center [400, 141] width 78 height 15
select select ""pending""
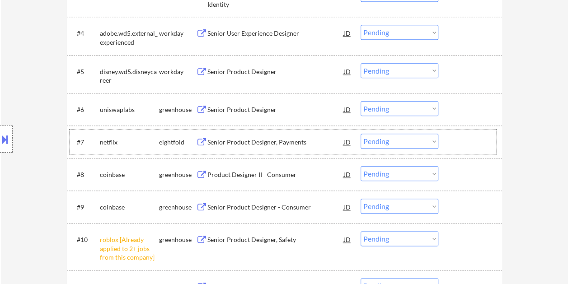
click at [465, 143] on div at bounding box center [472, 142] width 40 height 16
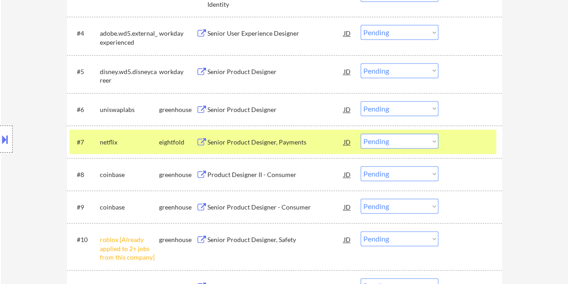
click at [464, 140] on div at bounding box center [472, 142] width 40 height 16
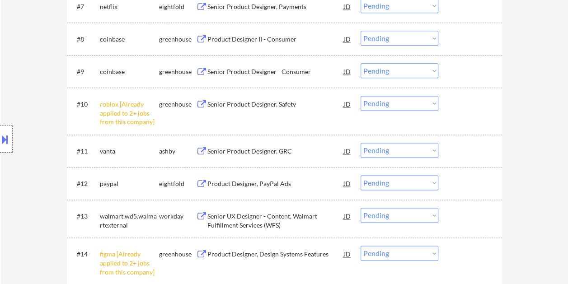
scroll to position [594, 0]
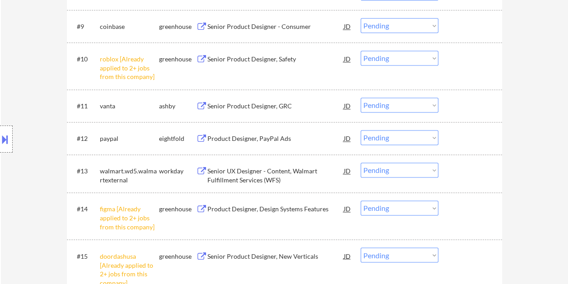
click at [454, 136] on div at bounding box center [472, 138] width 40 height 16
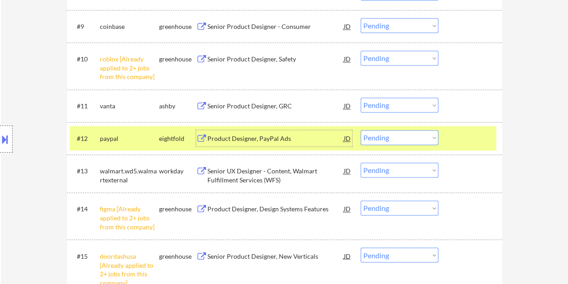
click at [273, 134] on div "Product Designer, PayPal Ads" at bounding box center [276, 138] width 137 height 9
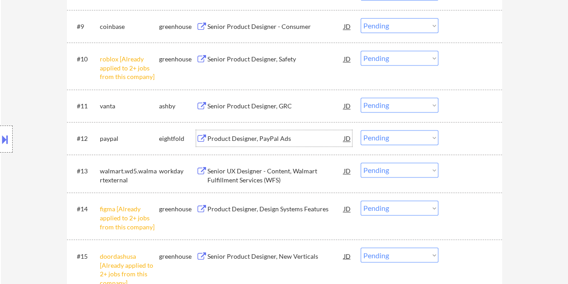
click at [449, 137] on div "#12 paypal eightfold Product Designer, PayPal Ads JD Choose an option... Pendin…" at bounding box center [283, 138] width 427 height 24
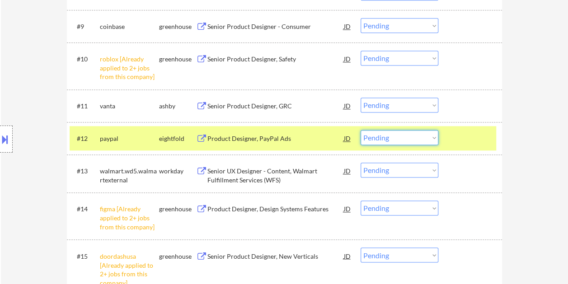
click at [430, 136] on select "Choose an option... Pending Applied Excluded (Questions) Excluded (Expired) Exc…" at bounding box center [400, 137] width 78 height 15
click at [361, 130] on select "Choose an option... Pending Applied Excluded (Questions) Excluded (Expired) Exc…" at bounding box center [400, 137] width 78 height 15
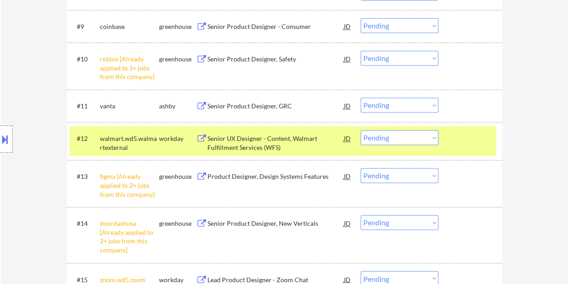
click at [289, 139] on div "Senior UX Designer - Content, Walmart Fulfillment Services (WFS)" at bounding box center [276, 143] width 137 height 18
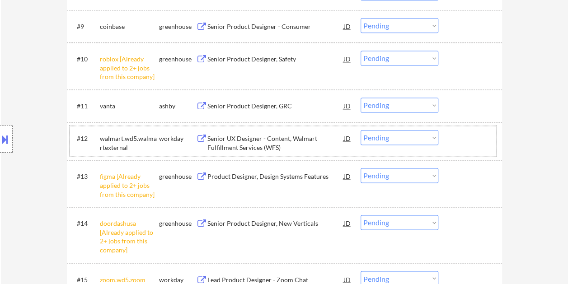
drag, startPoint x: 463, startPoint y: 141, endPoint x: 434, endPoint y: 136, distance: 29.9
click at [463, 141] on div at bounding box center [472, 138] width 40 height 16
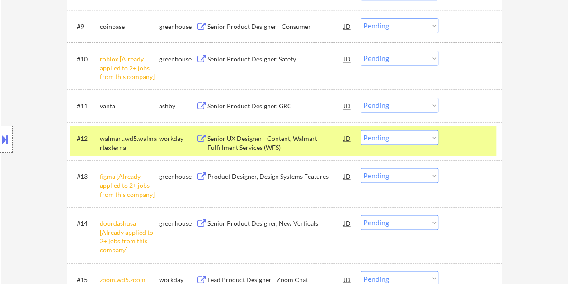
click at [431, 134] on select "Choose an option... Pending Applied Excluded (Questions) Excluded (Expired) Exc…" at bounding box center [400, 137] width 78 height 15
click at [361, 130] on select "Choose an option... Pending Applied Excluded (Questions) Excluded (Expired) Exc…" at bounding box center [400, 137] width 78 height 15
select select ""pending""
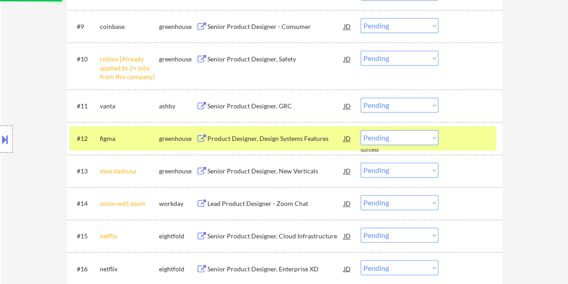
click at [434, 58] on select "Choose an option... Pending Applied Excluded (Questions) Excluded (Expired) Exc…" at bounding box center [400, 58] width 78 height 15
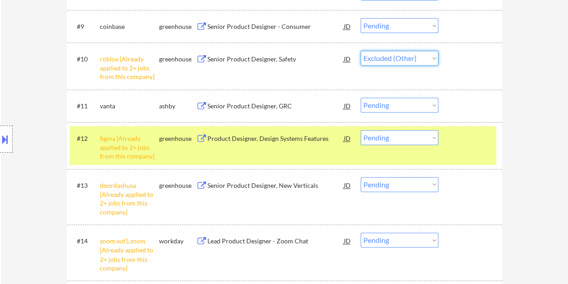
click at [361, 51] on select "Choose an option... Pending Applied Excluded (Questions) Excluded (Expired) Exc…" at bounding box center [400, 58] width 78 height 15
select select ""pending""
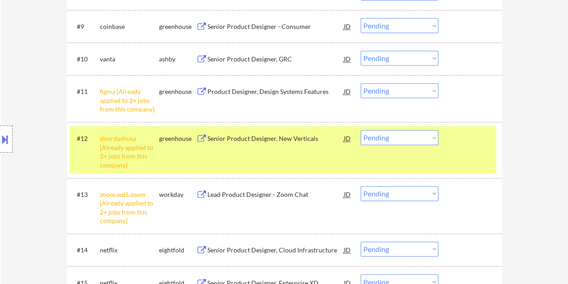
click at [433, 91] on select "Choose an option... Pending Applied Excluded (Questions) Excluded (Expired) Exc…" at bounding box center [400, 90] width 78 height 15
click at [361, 83] on select "Choose an option... Pending Applied Excluded (Questions) Excluded (Expired) Exc…" at bounding box center [400, 90] width 78 height 15
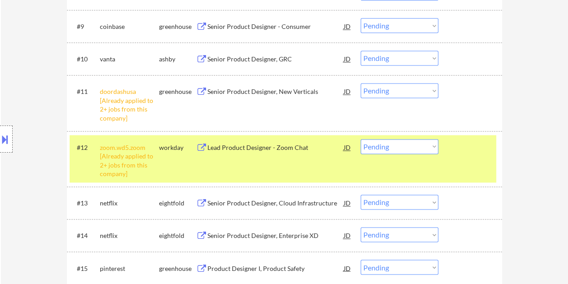
click at [430, 90] on select "Choose an option... Pending Applied Excluded (Questions) Excluded (Expired) Exc…" at bounding box center [400, 90] width 78 height 15
click at [361, 83] on select "Choose an option... Pending Applied Excluded (Questions) Excluded (Expired) Exc…" at bounding box center [400, 90] width 78 height 15
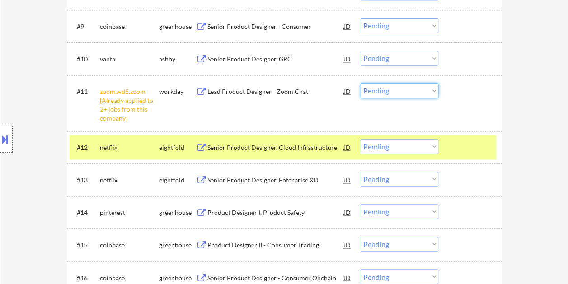
click at [436, 90] on select "Choose an option... Pending Applied Excluded (Questions) Excluded (Expired) Exc…" at bounding box center [400, 90] width 78 height 15
click at [361, 83] on select "Choose an option... Pending Applied Excluded (Questions) Excluded (Expired) Exc…" at bounding box center [400, 90] width 78 height 15
select select ""pending""
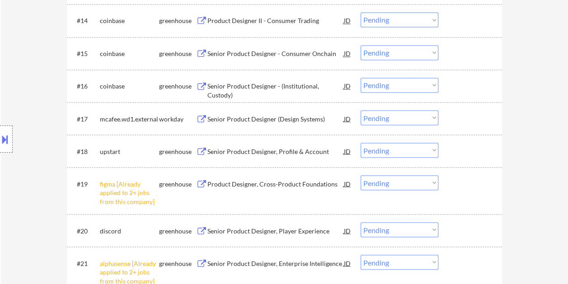
scroll to position [865, 0]
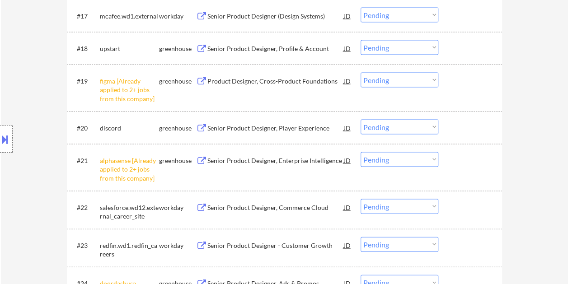
click at [434, 83] on select "Choose an option... Pending Applied Excluded (Questions) Excluded (Expired) Exc…" at bounding box center [400, 80] width 78 height 15
click at [361, 73] on select "Choose an option... Pending Applied Excluded (Questions) Excluded (Expired) Exc…" at bounding box center [400, 80] width 78 height 15
click at [431, 158] on select "Choose an option... Pending Applied Excluded (Questions) Excluded (Expired) Exc…" at bounding box center [400, 159] width 78 height 15
select select ""pending""
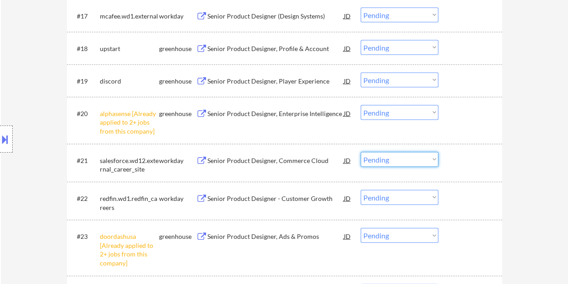
click at [435, 111] on select "Choose an option... Pending Applied Excluded (Questions) Excluded (Expired) Exc…" at bounding box center [400, 112] width 78 height 15
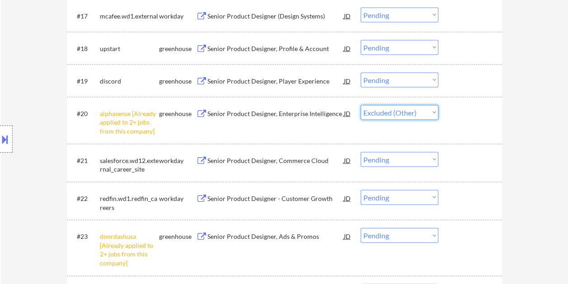
click at [361, 105] on select "Choose an option... Pending Applied Excluded (Questions) Excluded (Expired) Exc…" at bounding box center [400, 112] width 78 height 15
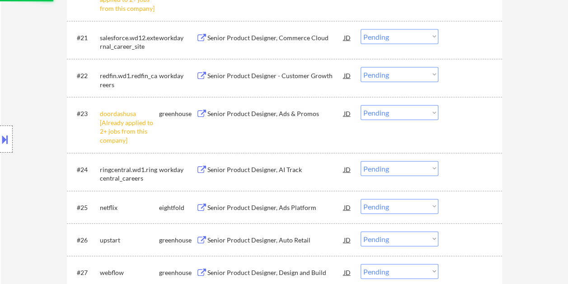
scroll to position [1001, 0]
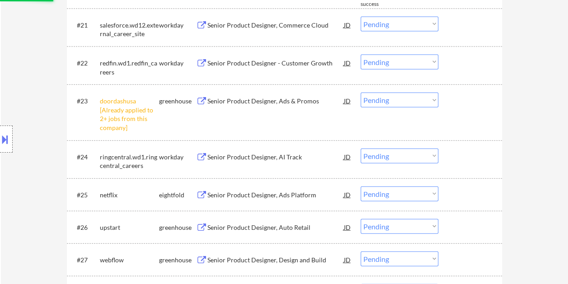
select select ""pending""
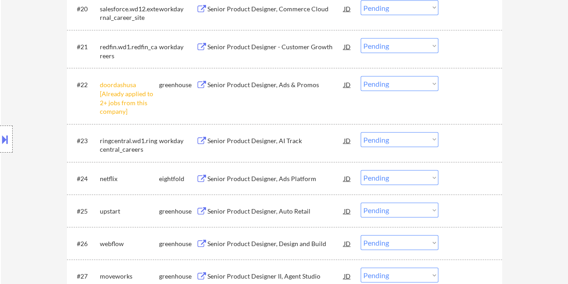
scroll to position [956, 0]
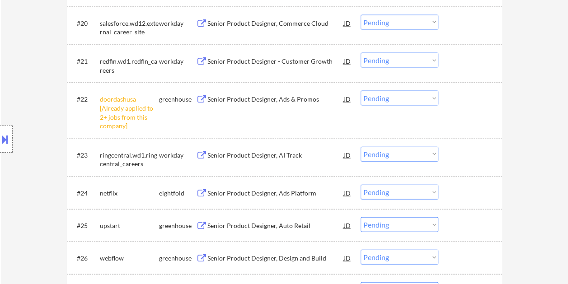
click at [432, 97] on select "Choose an option... Pending Applied Excluded (Questions) Excluded (Expired) Exc…" at bounding box center [400, 98] width 78 height 15
click at [361, 91] on select "Choose an option... Pending Applied Excluded (Questions) Excluded (Expired) Exc…" at bounding box center [400, 98] width 78 height 15
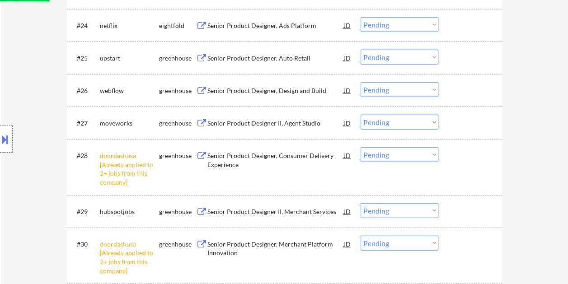
scroll to position [1137, 0]
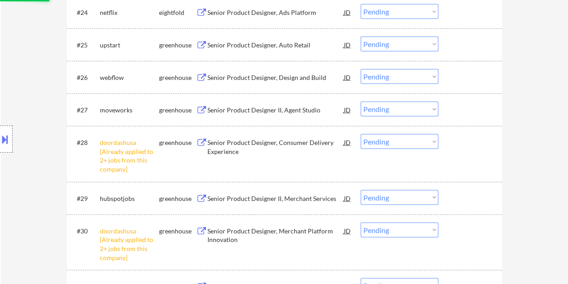
select select ""pending""
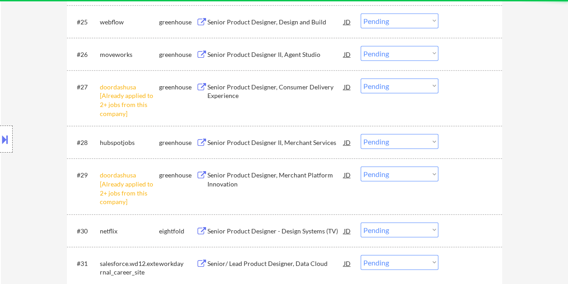
click at [431, 87] on select "Choose an option... Pending Applied Excluded (Questions) Excluded (Expired) Exc…" at bounding box center [400, 86] width 78 height 15
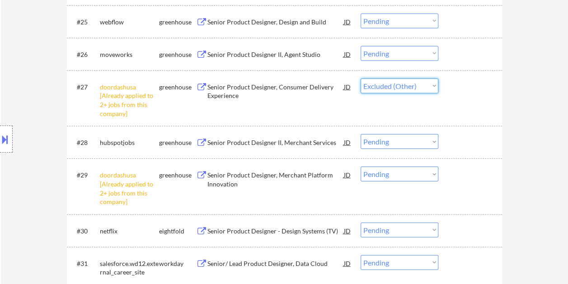
click at [361, 79] on select "Choose an option... Pending Applied Excluded (Questions) Excluded (Expired) Exc…" at bounding box center [400, 86] width 78 height 15
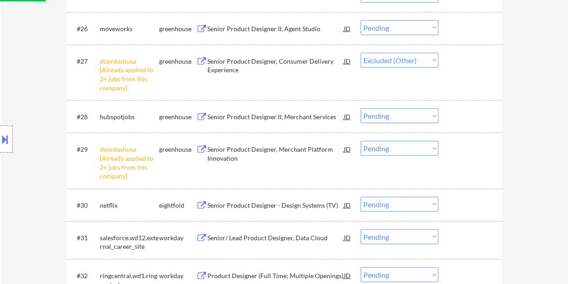
scroll to position [1227, 0]
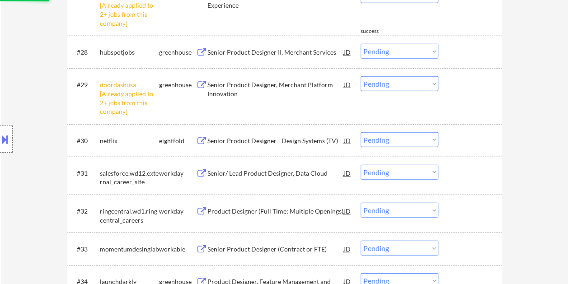
select select ""pending""
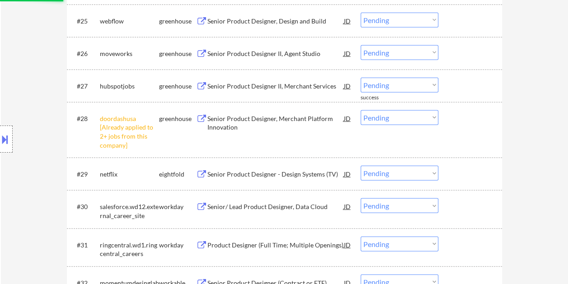
scroll to position [1137, 0]
click at [434, 120] on select "Choose an option... Pending Applied Excluded (Questions) Excluded (Expired) Exc…" at bounding box center [400, 118] width 78 height 15
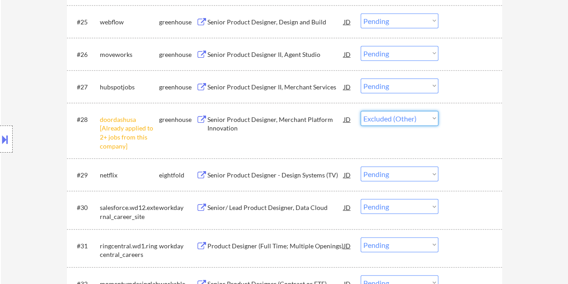
click at [361, 111] on select "Choose an option... Pending Applied Excluded (Questions) Excluded (Expired) Exc…" at bounding box center [400, 118] width 78 height 15
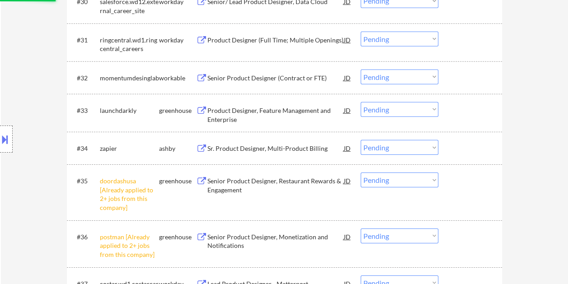
scroll to position [1363, 0]
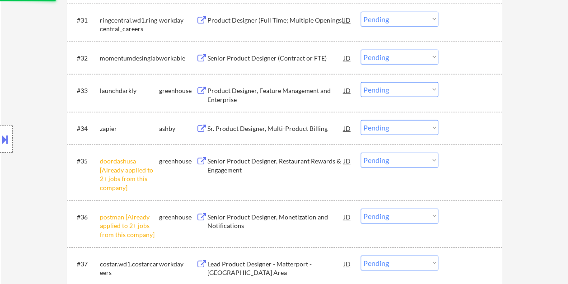
select select ""pending""
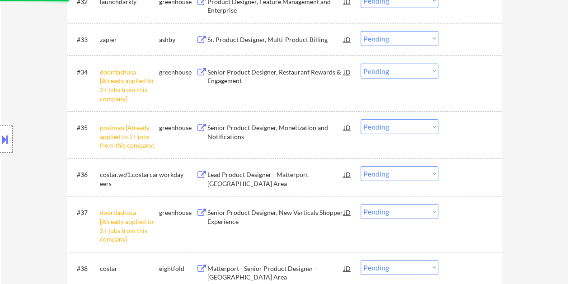
scroll to position [1408, 0]
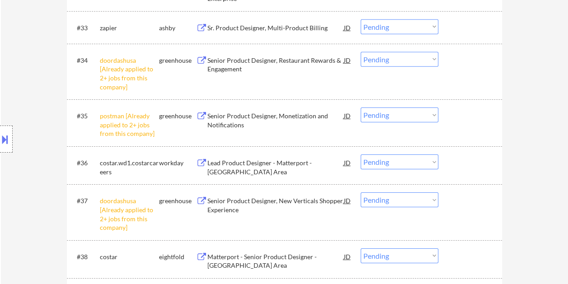
click at [432, 60] on select "Choose an option... Pending Applied Excluded (Questions) Excluded (Expired) Exc…" at bounding box center [400, 59] width 78 height 15
click at [361, 52] on select "Choose an option... Pending Applied Excluded (Questions) Excluded (Expired) Exc…" at bounding box center [400, 59] width 78 height 15
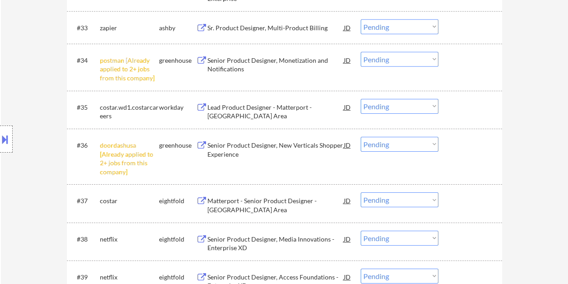
click at [435, 61] on select "Choose an option... Pending Applied Excluded (Questions) Excluded (Expired) Exc…" at bounding box center [400, 59] width 78 height 15
click at [361, 52] on select "Choose an option... Pending Applied Excluded (Questions) Excluded (Expired) Exc…" at bounding box center [400, 59] width 78 height 15
select select ""pending""
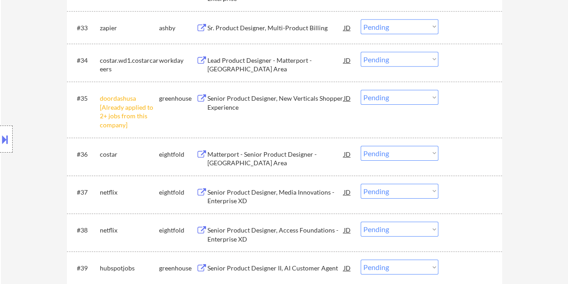
click at [431, 97] on select "Choose an option... Pending Applied Excluded (Questions) Excluded (Expired) Exc…" at bounding box center [400, 97] width 78 height 15
click at [361, 90] on select "Choose an option... Pending Applied Excluded (Questions) Excluded (Expired) Exc…" at bounding box center [400, 97] width 78 height 15
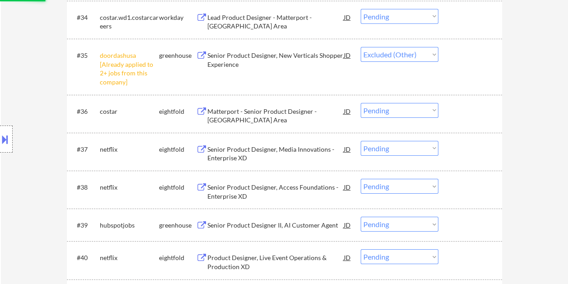
scroll to position [1453, 0]
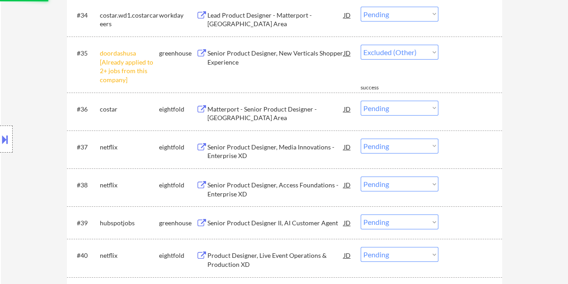
select select ""pending""
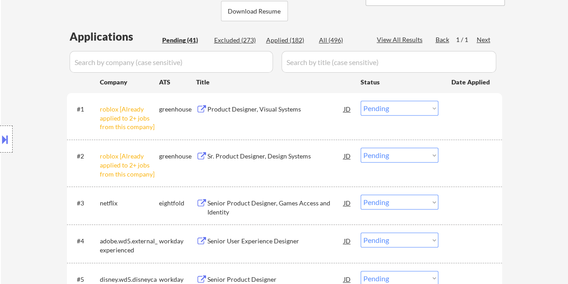
scroll to position [226, 0]
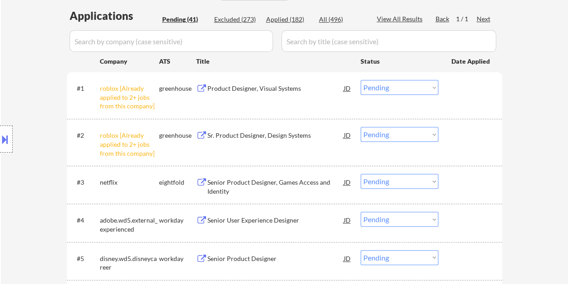
click at [432, 84] on select "Choose an option... Pending Applied Excluded (Questions) Excluded (Expired) Exc…" at bounding box center [400, 87] width 78 height 15
click at [361, 80] on select "Choose an option... Pending Applied Excluded (Questions) Excluded (Expired) Exc…" at bounding box center [400, 87] width 78 height 15
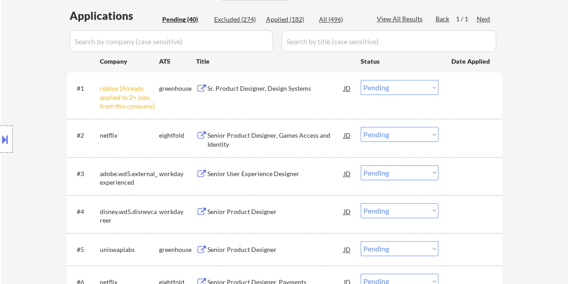
click at [302, 66] on div "Title" at bounding box center [274, 61] width 156 height 16
click at [429, 87] on select "Choose an option... Pending Applied Excluded (Questions) Excluded (Expired) Exc…" at bounding box center [400, 87] width 78 height 15
click at [361, 80] on select "Choose an option... Pending Applied Excluded (Questions) Excluded (Expired) Exc…" at bounding box center [400, 87] width 78 height 15
select select ""pending""
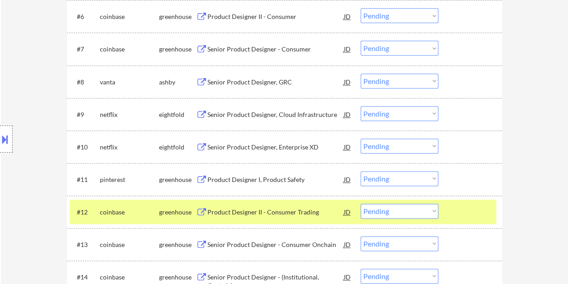
scroll to position [497, 0]
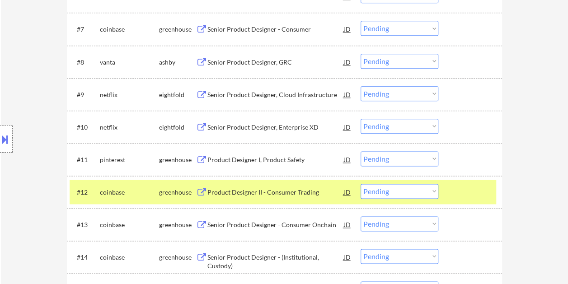
drag, startPoint x: 479, startPoint y: 193, endPoint x: 472, endPoint y: 190, distance: 7.3
click at [478, 193] on div at bounding box center [472, 192] width 40 height 16
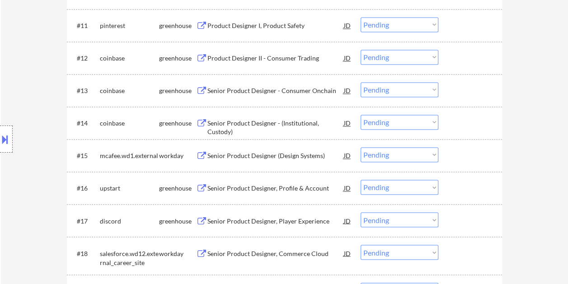
scroll to position [633, 0]
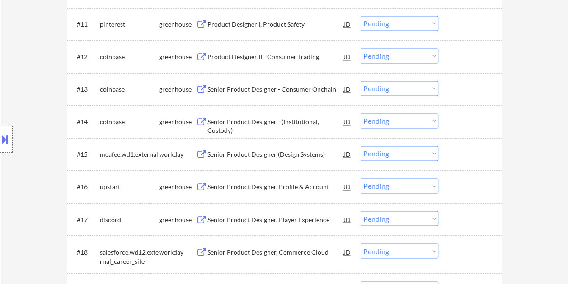
drag, startPoint x: 455, startPoint y: 154, endPoint x: 411, endPoint y: 155, distance: 44.3
click at [455, 153] on div at bounding box center [472, 154] width 40 height 16
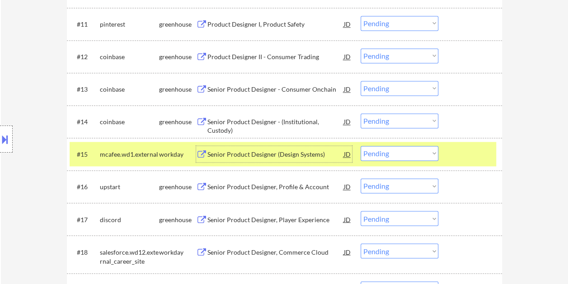
click at [287, 151] on div "Senior Product Designer (Design Systems)" at bounding box center [276, 154] width 137 height 9
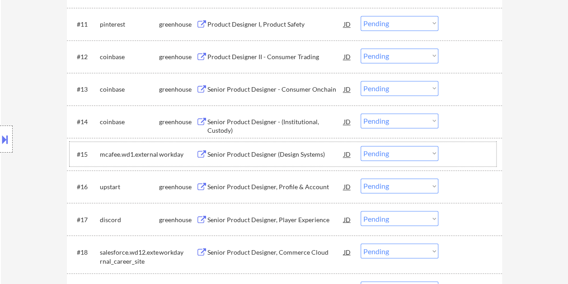
click at [466, 160] on div at bounding box center [472, 154] width 40 height 16
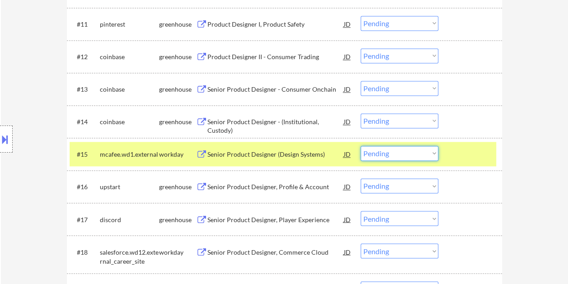
click at [431, 152] on select "Choose an option... Pending Applied Excluded (Questions) Excluded (Expired) Exc…" at bounding box center [400, 153] width 78 height 15
click at [361, 146] on select "Choose an option... Pending Applied Excluded (Questions) Excluded (Expired) Exc…" at bounding box center [400, 153] width 78 height 15
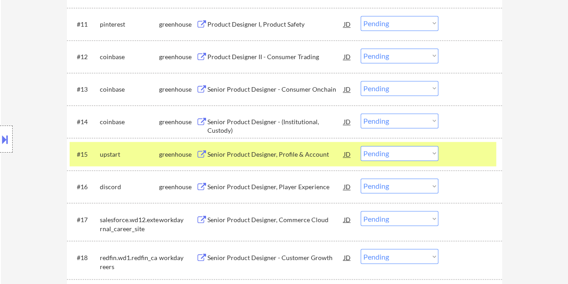
click at [459, 156] on div at bounding box center [472, 154] width 40 height 16
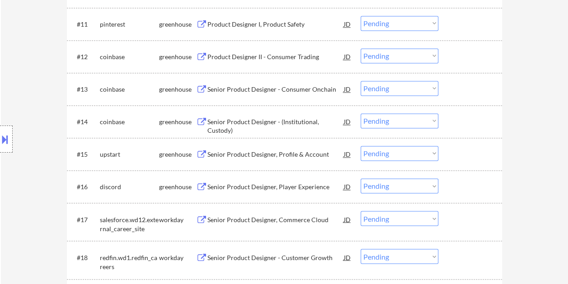
click at [476, 153] on div at bounding box center [472, 154] width 40 height 16
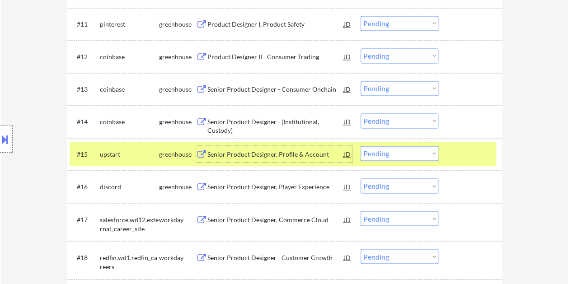
click at [251, 153] on div "Senior Product Designer, Profile & Account" at bounding box center [276, 154] width 137 height 9
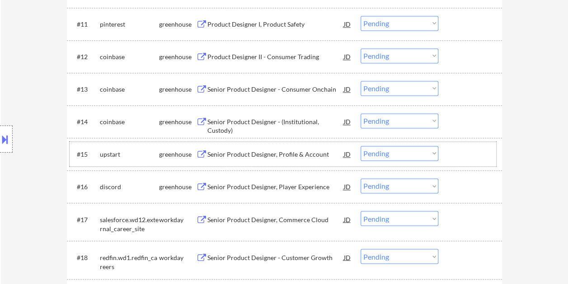
drag, startPoint x: 464, startPoint y: 152, endPoint x: 435, endPoint y: 156, distance: 29.1
click at [465, 153] on div at bounding box center [472, 154] width 40 height 16
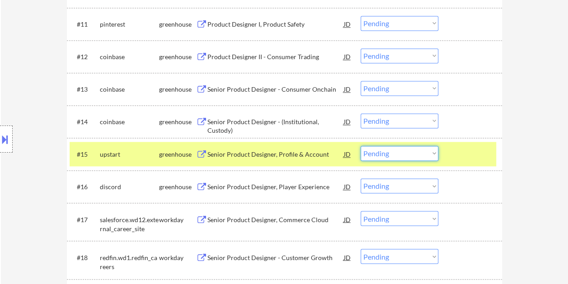
click at [430, 155] on select "Choose an option... Pending Applied Excluded (Questions) Excluded (Expired) Exc…" at bounding box center [400, 153] width 78 height 15
click at [361, 146] on select "Choose an option... Pending Applied Excluded (Questions) Excluded (Expired) Exc…" at bounding box center [400, 153] width 78 height 15
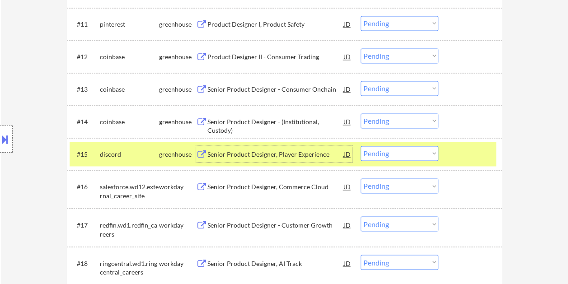
click at [274, 150] on div "Senior Product Designer, Player Experience" at bounding box center [276, 154] width 137 height 9
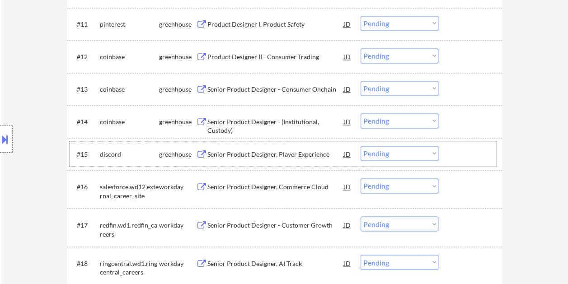
click at [477, 147] on div at bounding box center [472, 154] width 40 height 16
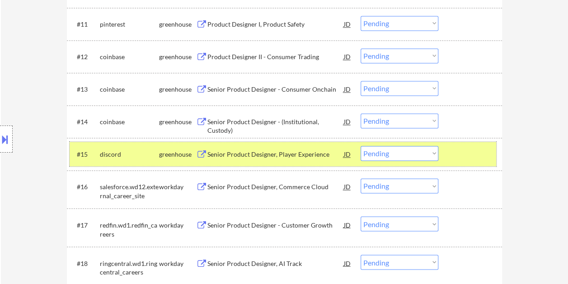
click at [426, 148] on select "Choose an option... Pending Applied Excluded (Questions) Excluded (Expired) Exc…" at bounding box center [400, 153] width 78 height 15
click at [361, 146] on select "Choose an option... Pending Applied Excluded (Questions) Excluded (Expired) Exc…" at bounding box center [400, 153] width 78 height 15
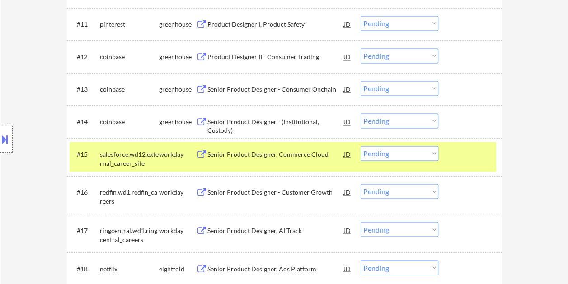
click at [456, 156] on div at bounding box center [472, 154] width 40 height 16
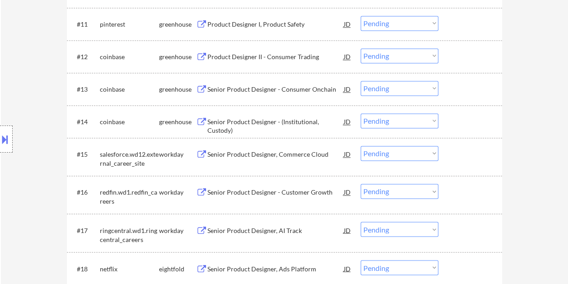
click at [461, 156] on div at bounding box center [472, 154] width 40 height 16
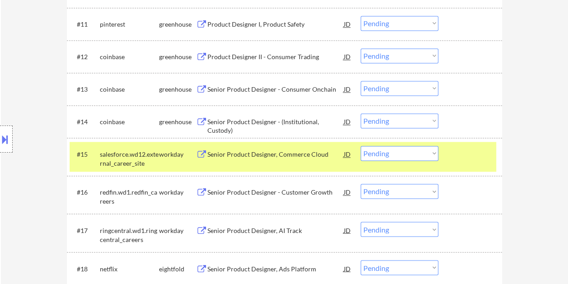
drag, startPoint x: 294, startPoint y: 157, endPoint x: 278, endPoint y: 158, distance: 15.9
click at [292, 157] on div "Senior Product Designer, Commerce Cloud" at bounding box center [276, 154] width 137 height 9
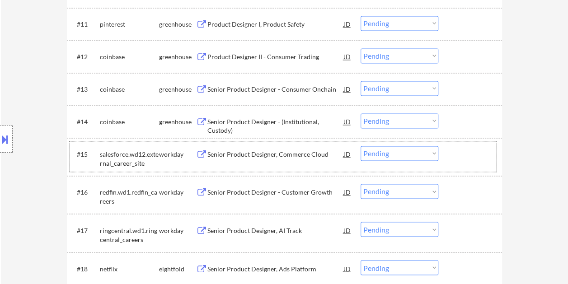
click at [454, 148] on div at bounding box center [472, 154] width 40 height 16
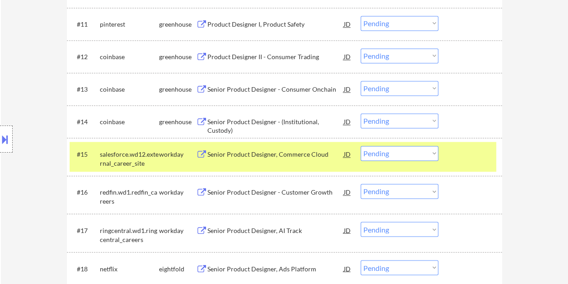
click at [435, 153] on select "Choose an option... Pending Applied Excluded (Questions) Excluded (Expired) Exc…" at bounding box center [400, 153] width 78 height 15
click at [361, 146] on select "Choose an option... Pending Applied Excluded (Questions) Excluded (Expired) Exc…" at bounding box center [400, 153] width 78 height 15
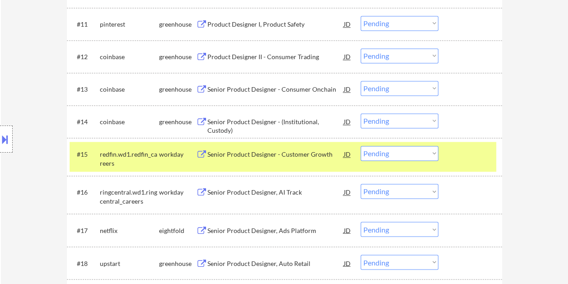
click at [274, 156] on div "Senior Product Designer - Customer Growth" at bounding box center [276, 154] width 137 height 9
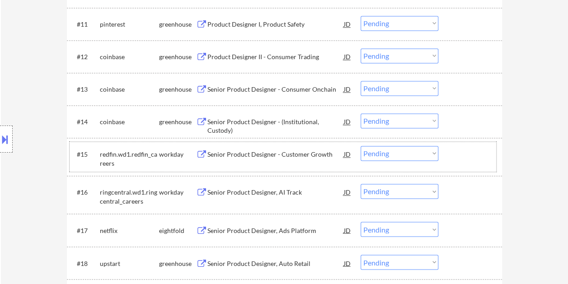
click at [452, 147] on div at bounding box center [472, 154] width 40 height 16
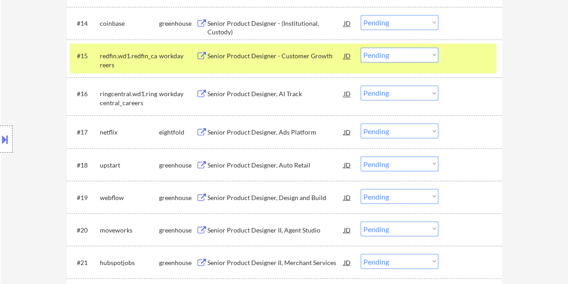
scroll to position [746, 0]
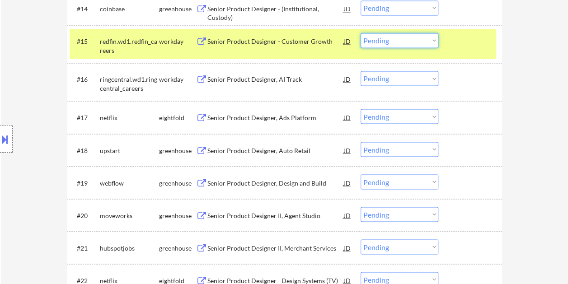
click at [423, 43] on select "Choose an option... Pending Applied Excluded (Questions) Excluded (Expired) Exc…" at bounding box center [400, 40] width 78 height 15
click at [361, 33] on select "Choose an option... Pending Applied Excluded (Questions) Excluded (Expired) Exc…" at bounding box center [400, 40] width 78 height 15
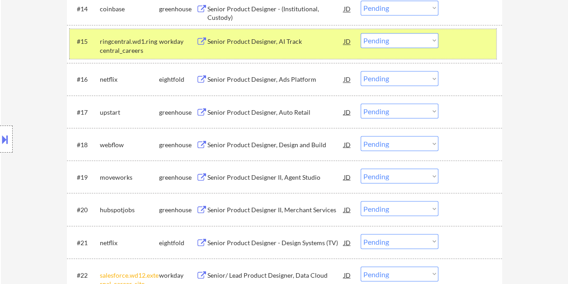
click at [466, 38] on div at bounding box center [472, 41] width 40 height 16
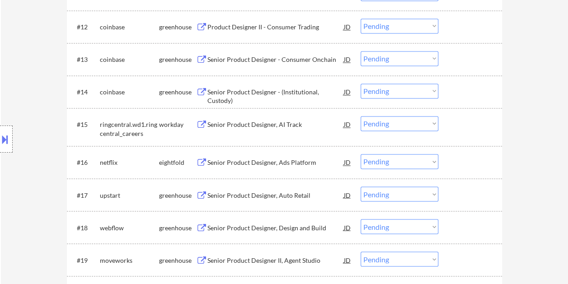
scroll to position [656, 0]
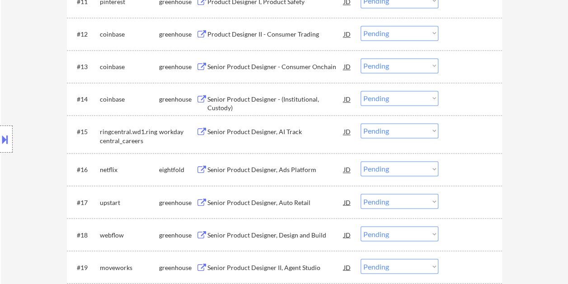
click at [458, 134] on div at bounding box center [472, 131] width 40 height 16
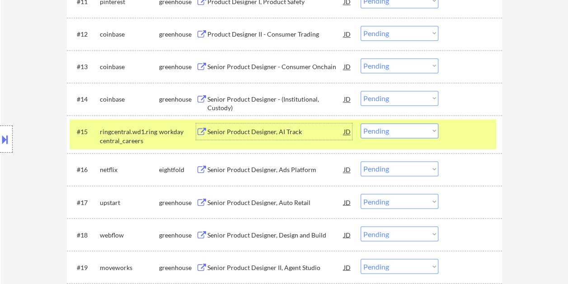
click at [281, 137] on div "Senior Product Designer, AI Track" at bounding box center [276, 131] width 137 height 16
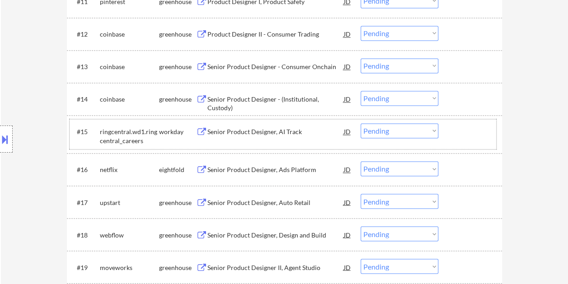
click at [454, 128] on div at bounding box center [472, 131] width 40 height 16
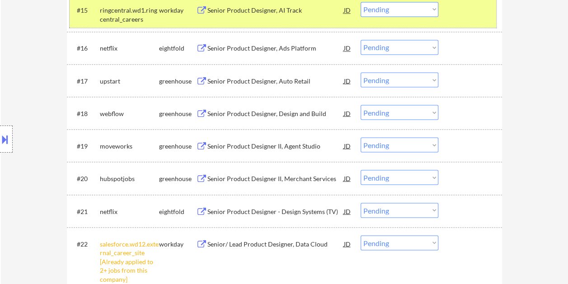
scroll to position [690, 0]
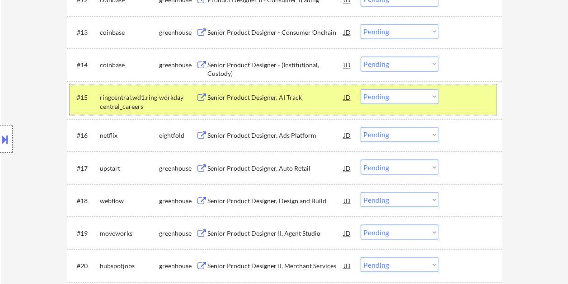
click at [433, 96] on select "Choose an option... Pending Applied Excluded (Questions) Excluded (Expired) Exc…" at bounding box center [400, 96] width 78 height 15
click at [361, 89] on select "Choose an option... Pending Applied Excluded (Questions) Excluded (Expired) Exc…" at bounding box center [400, 96] width 78 height 15
select select ""pending""
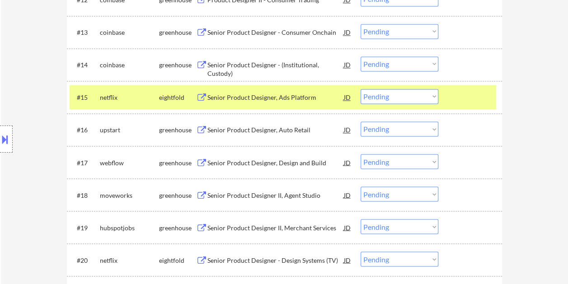
click at [454, 95] on div at bounding box center [472, 97] width 40 height 16
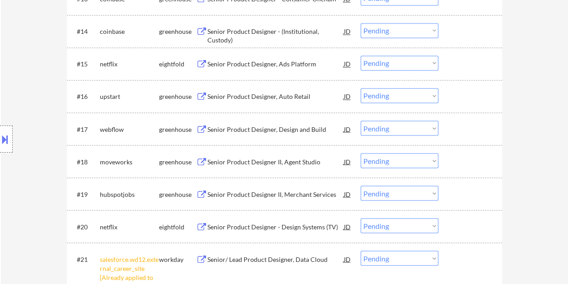
scroll to position [735, 0]
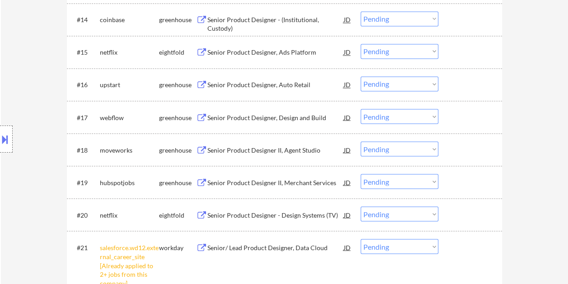
click at [456, 106] on div "#17 webflow greenhouse Senior Product Designer, Design and Build JD Choose an o…" at bounding box center [283, 117] width 427 height 24
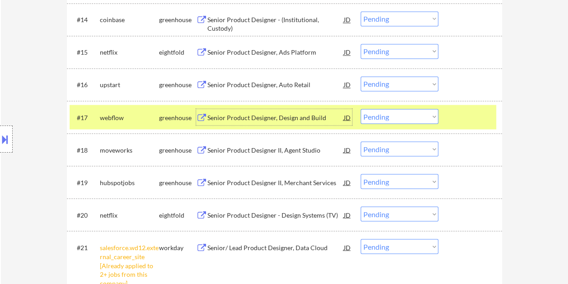
click at [255, 116] on div "Senior Product Designer, Design and Build" at bounding box center [276, 117] width 137 height 9
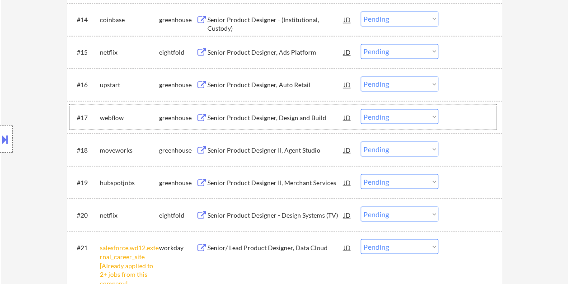
click at [452, 121] on div at bounding box center [472, 117] width 40 height 16
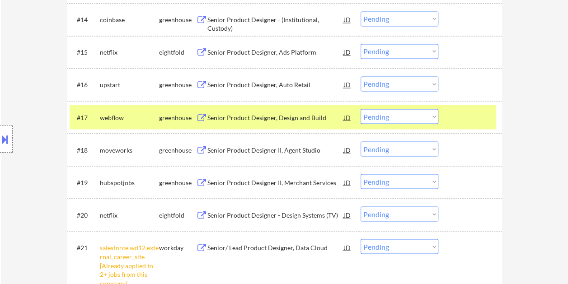
click at [432, 118] on select "Choose an option... Pending Applied Excluded (Questions) Excluded (Expired) Exc…" at bounding box center [400, 116] width 78 height 15
click at [361, 109] on select "Choose an option... Pending Applied Excluded (Questions) Excluded (Expired) Exc…" at bounding box center [400, 116] width 78 height 15
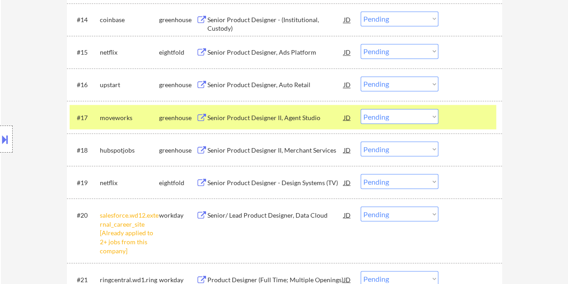
drag, startPoint x: 481, startPoint y: 118, endPoint x: 362, endPoint y: 111, distance: 119.1
click at [480, 118] on div at bounding box center [472, 117] width 40 height 16
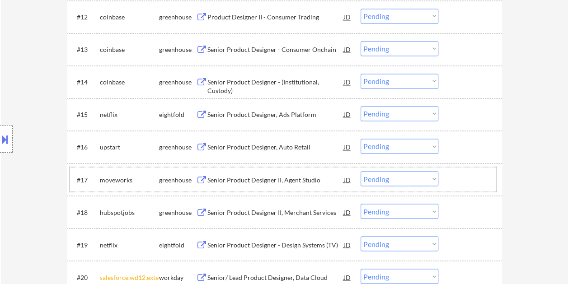
scroll to position [678, 0]
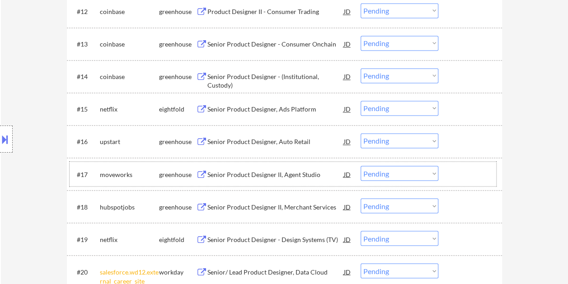
drag, startPoint x: 478, startPoint y: 175, endPoint x: 471, endPoint y: 174, distance: 6.6
click at [478, 175] on div at bounding box center [472, 174] width 40 height 16
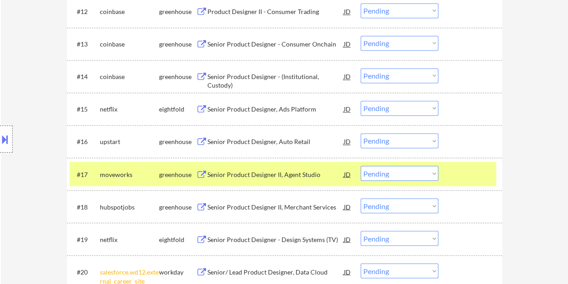
click at [296, 176] on div "Senior Product Designer II, Agent Studio" at bounding box center [276, 174] width 137 height 9
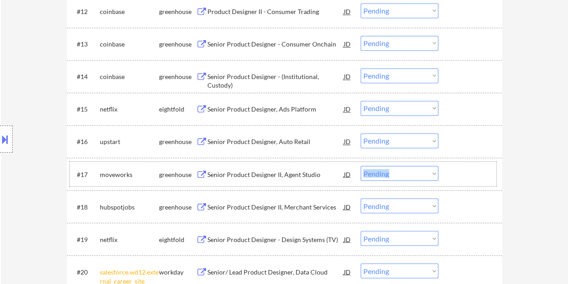
drag, startPoint x: 445, startPoint y: 182, endPoint x: 440, endPoint y: 180, distance: 5.1
click at [445, 182] on div "#17 moveworks greenhouse Senior Product Designer II, Agent Studio JD Choose an …" at bounding box center [283, 174] width 427 height 24
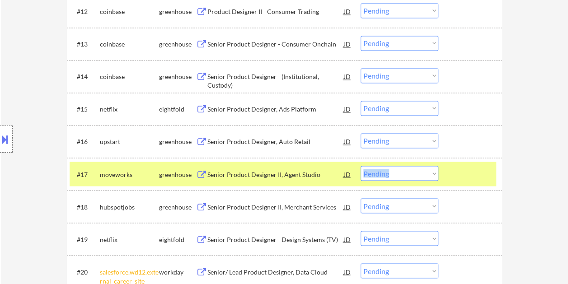
drag, startPoint x: 440, startPoint y: 180, endPoint x: 433, endPoint y: 170, distance: 12.3
click at [433, 170] on select "Choose an option... Pending Applied Excluded (Questions) Excluded (Expired) Exc…" at bounding box center [400, 173] width 78 height 15
click at [361, 166] on select "Choose an option... Pending Applied Excluded (Questions) Excluded (Expired) Exc…" at bounding box center [400, 173] width 78 height 15
select select ""pending""
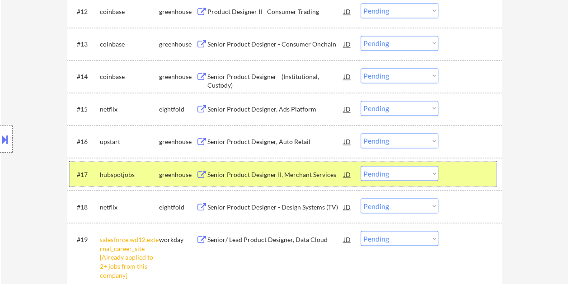
click at [463, 180] on div at bounding box center [472, 174] width 40 height 16
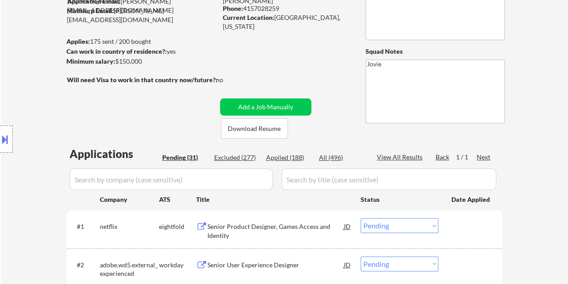
scroll to position [90, 0]
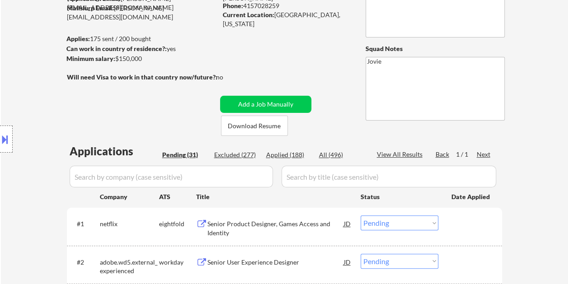
click at [283, 156] on div "Applied (188)" at bounding box center [288, 155] width 45 height 9
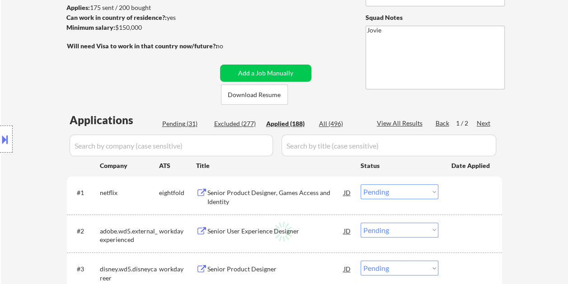
select select ""applied""
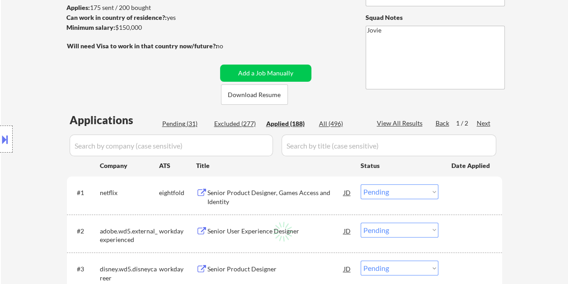
select select ""applied""
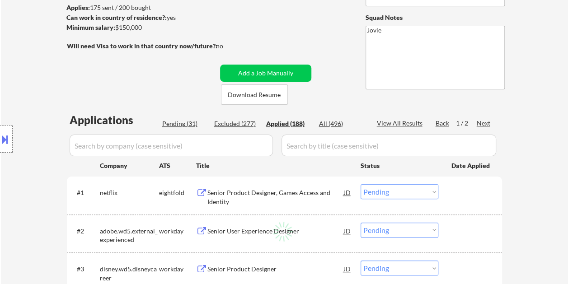
select select ""applied""
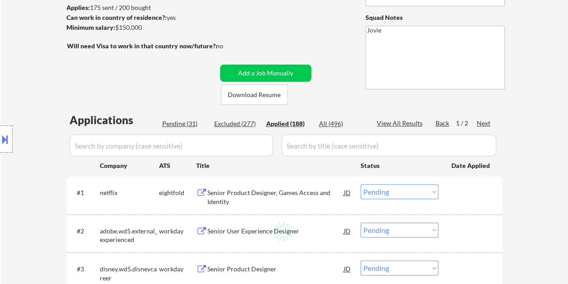
select select ""applied""
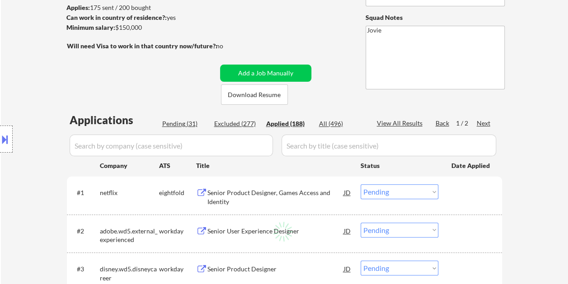
select select ""applied""
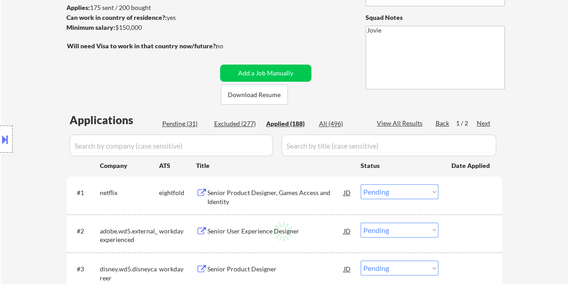
select select ""applied""
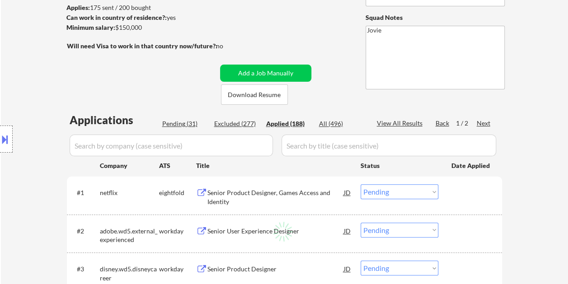
select select ""applied""
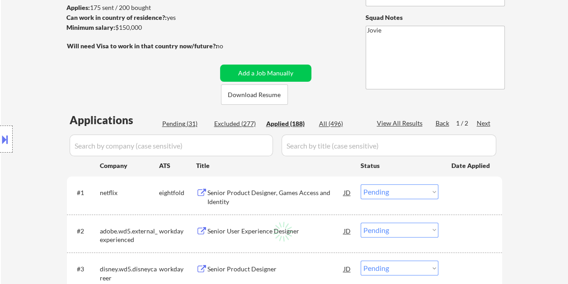
select select ""applied""
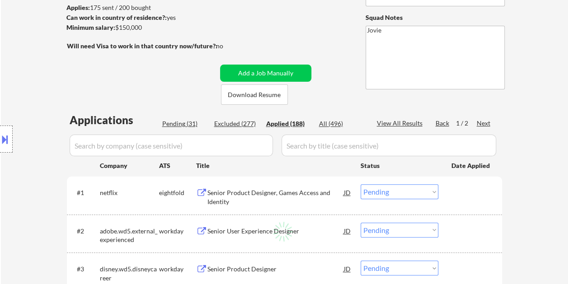
select select ""applied""
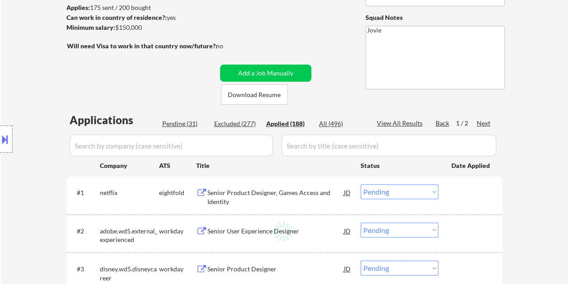
select select ""applied""
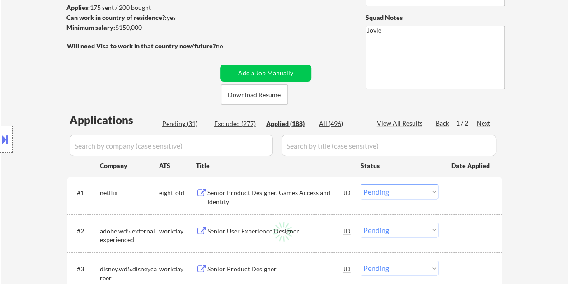
select select ""applied""
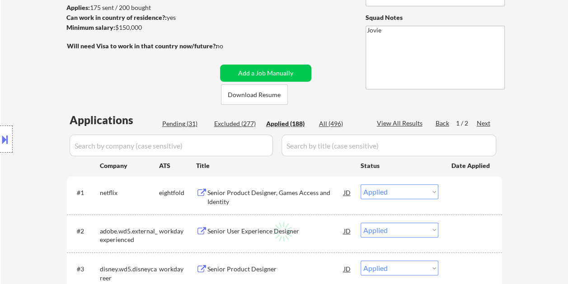
select select ""applied""
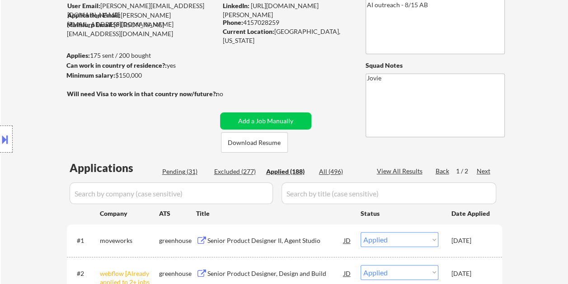
scroll to position [47, 0]
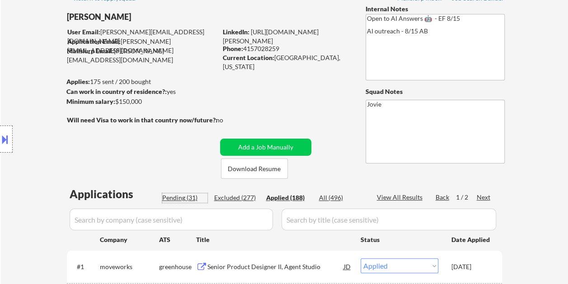
click at [169, 194] on div "Pending (31)" at bounding box center [184, 198] width 45 height 9
select select ""pending""
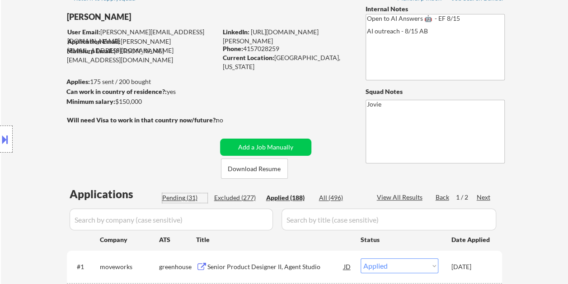
select select ""pending""
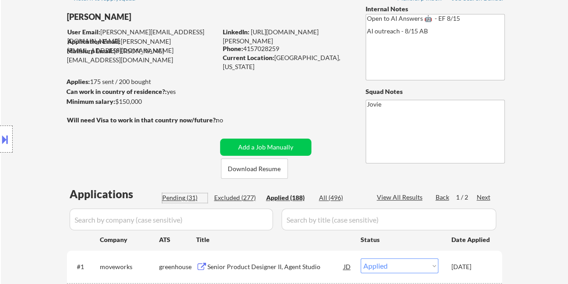
select select ""pending""
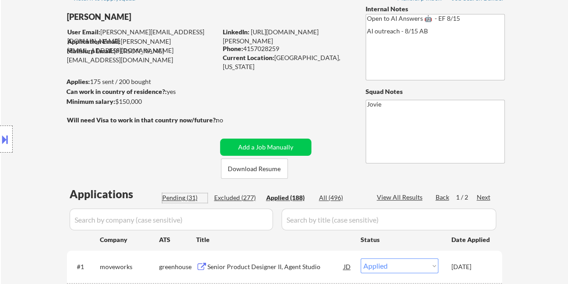
select select ""pending""
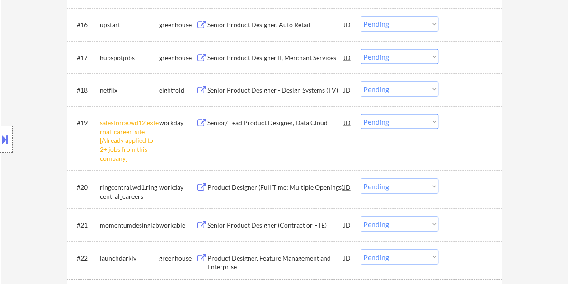
scroll to position [816, 0]
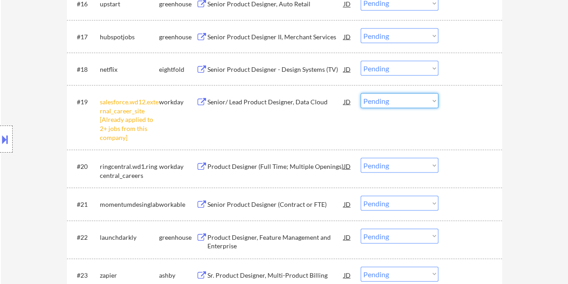
click at [434, 100] on select "Choose an option... Pending Applied Excluded (Questions) Excluded (Expired) Exc…" at bounding box center [400, 100] width 78 height 15
click at [361, 93] on select "Choose an option... Pending Applied Excluded (Questions) Excluded (Expired) Exc…" at bounding box center [400, 100] width 78 height 15
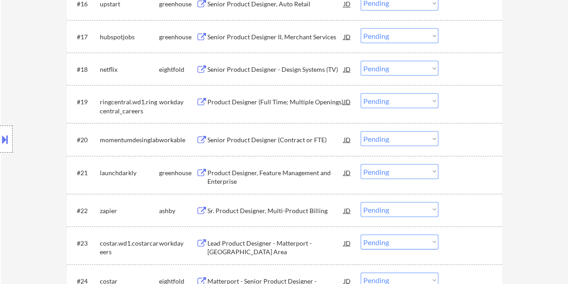
click at [459, 99] on div at bounding box center [472, 101] width 40 height 16
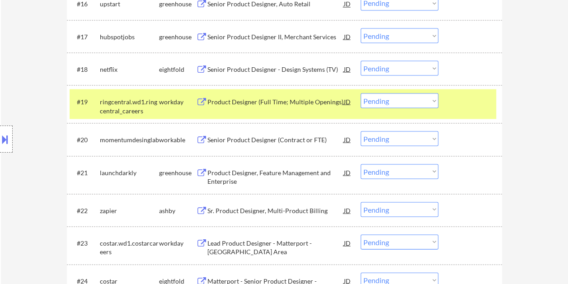
click at [281, 108] on div "Product Designer (Full Time; Multiple Openings)" at bounding box center [276, 101] width 137 height 16
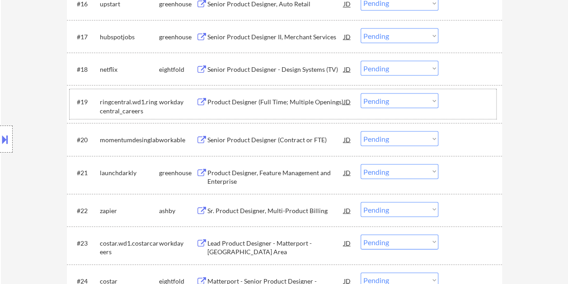
click at [457, 100] on div at bounding box center [472, 101] width 40 height 16
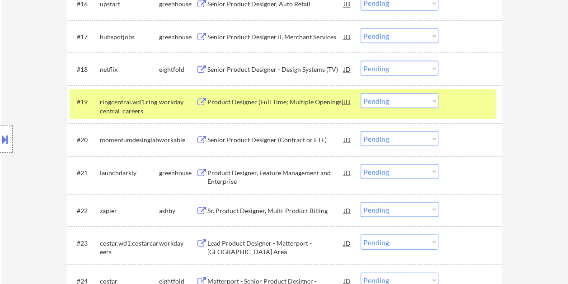
click at [435, 99] on select "Choose an option... Pending Applied Excluded (Questions) Excluded (Expired) Exc…" at bounding box center [400, 100] width 78 height 15
click at [361, 93] on select "Choose an option... Pending Applied Excluded (Questions) Excluded (Expired) Exc…" at bounding box center [400, 100] width 78 height 15
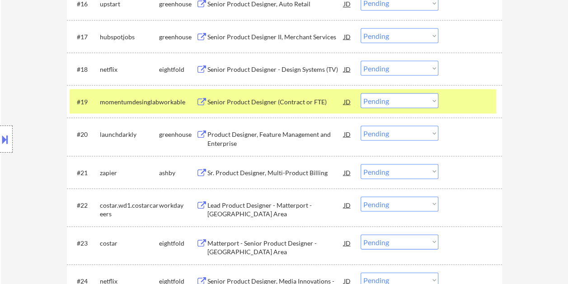
click at [474, 104] on div at bounding box center [472, 101] width 40 height 16
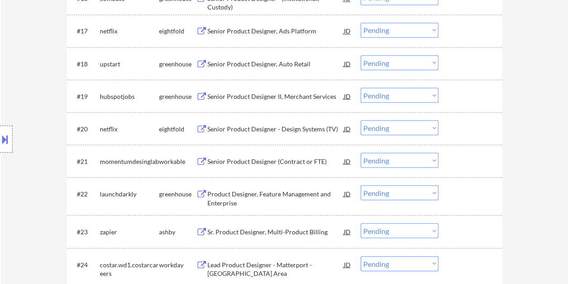
click at [453, 102] on div at bounding box center [472, 96] width 40 height 16
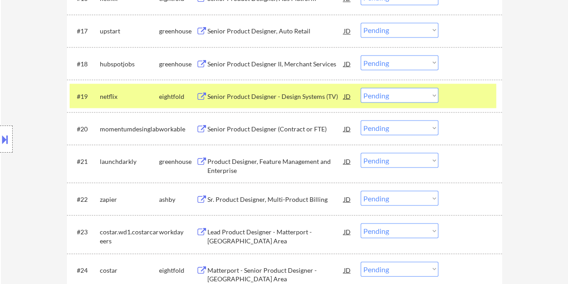
click at [457, 101] on div at bounding box center [472, 96] width 40 height 16
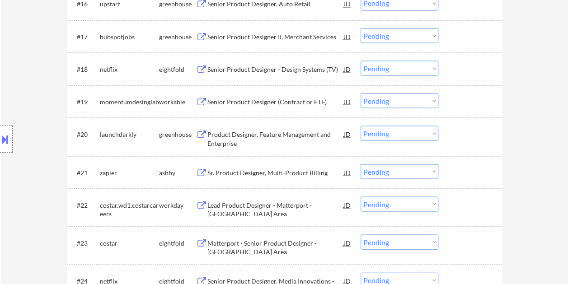
click at [453, 106] on div at bounding box center [472, 101] width 40 height 16
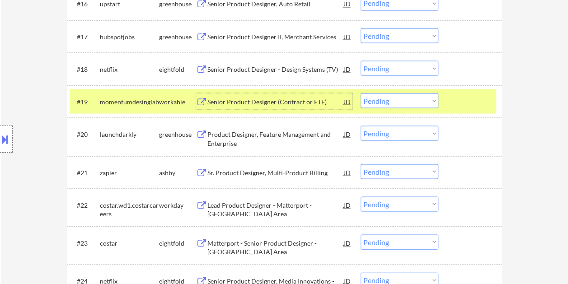
click at [272, 101] on div "Senior Product Designer (Contract or FTE)" at bounding box center [276, 101] width 137 height 9
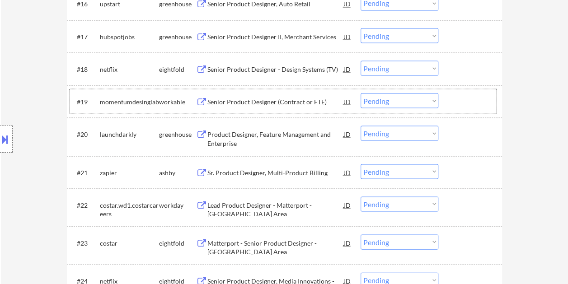
click at [463, 100] on div at bounding box center [472, 101] width 40 height 16
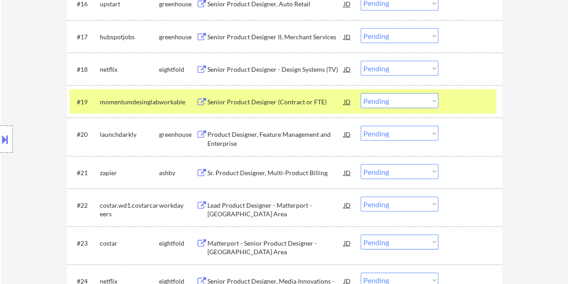
click at [431, 99] on select "Choose an option... Pending Applied Excluded (Questions) Excluded (Expired) Exc…" at bounding box center [400, 100] width 78 height 15
click at [361, 93] on select "Choose an option... Pending Applied Excluded (Questions) Excluded (Expired) Exc…" at bounding box center [400, 100] width 78 height 15
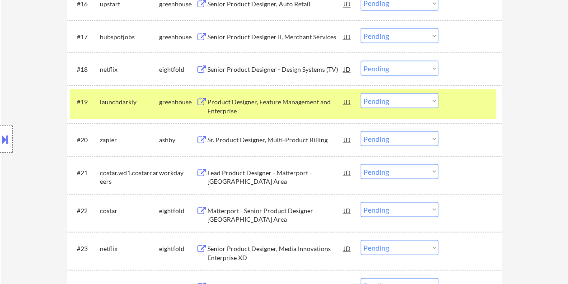
click at [457, 106] on div at bounding box center [472, 101] width 40 height 16
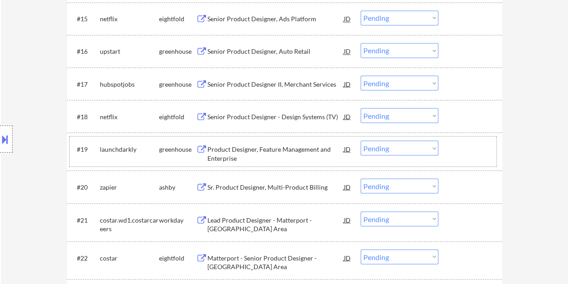
scroll to position [814, 0]
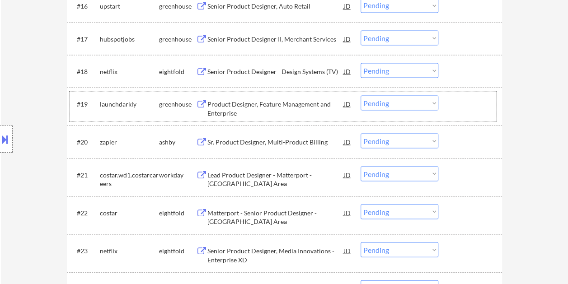
click at [459, 106] on div at bounding box center [472, 103] width 40 height 16
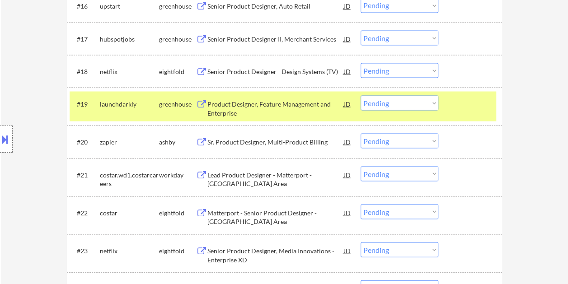
click at [303, 108] on div "Product Designer, Feature Management and Enterprise" at bounding box center [276, 108] width 137 height 18
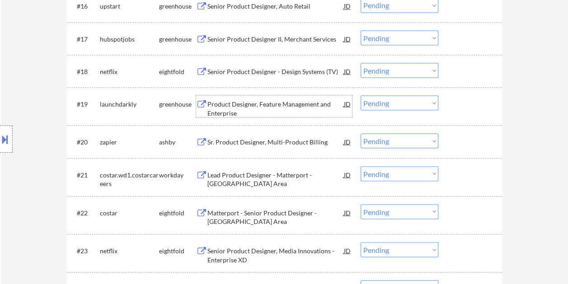
click at [449, 108] on div "#19 launchdarkly greenhouse Product Designer, Feature Management and Enterprise…" at bounding box center [283, 106] width 427 height 30
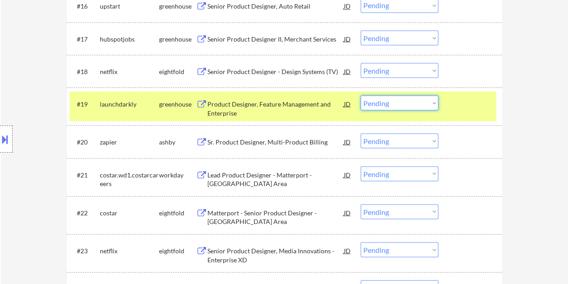
click at [435, 104] on select "Choose an option... Pending Applied Excluded (Questions) Excluded (Expired) Exc…" at bounding box center [400, 102] width 78 height 15
click at [361, 95] on select "Choose an option... Pending Applied Excluded (Questions) Excluded (Expired) Exc…" at bounding box center [400, 102] width 78 height 15
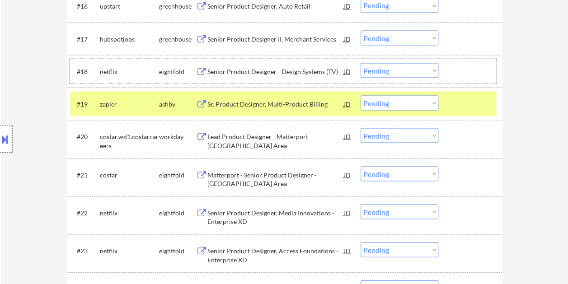
click at [459, 70] on div at bounding box center [472, 71] width 40 height 16
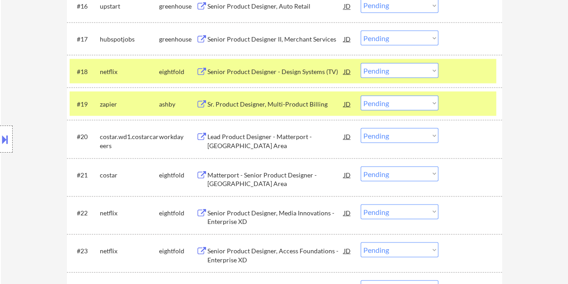
click at [451, 67] on div "#18 netflix eightfold Senior Product Designer - Design Systems (TV) JD Choose a…" at bounding box center [283, 71] width 427 height 24
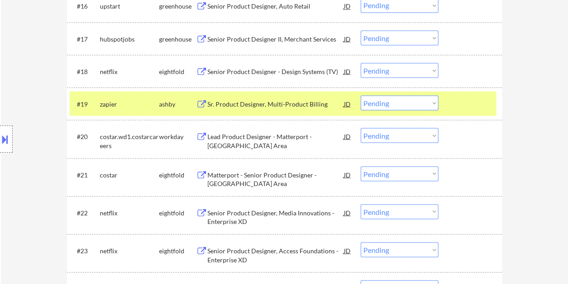
click at [279, 104] on div "Sr. Product Designer, Multi-Product Billing" at bounding box center [276, 103] width 137 height 9
